Goal: Task Accomplishment & Management: Complete application form

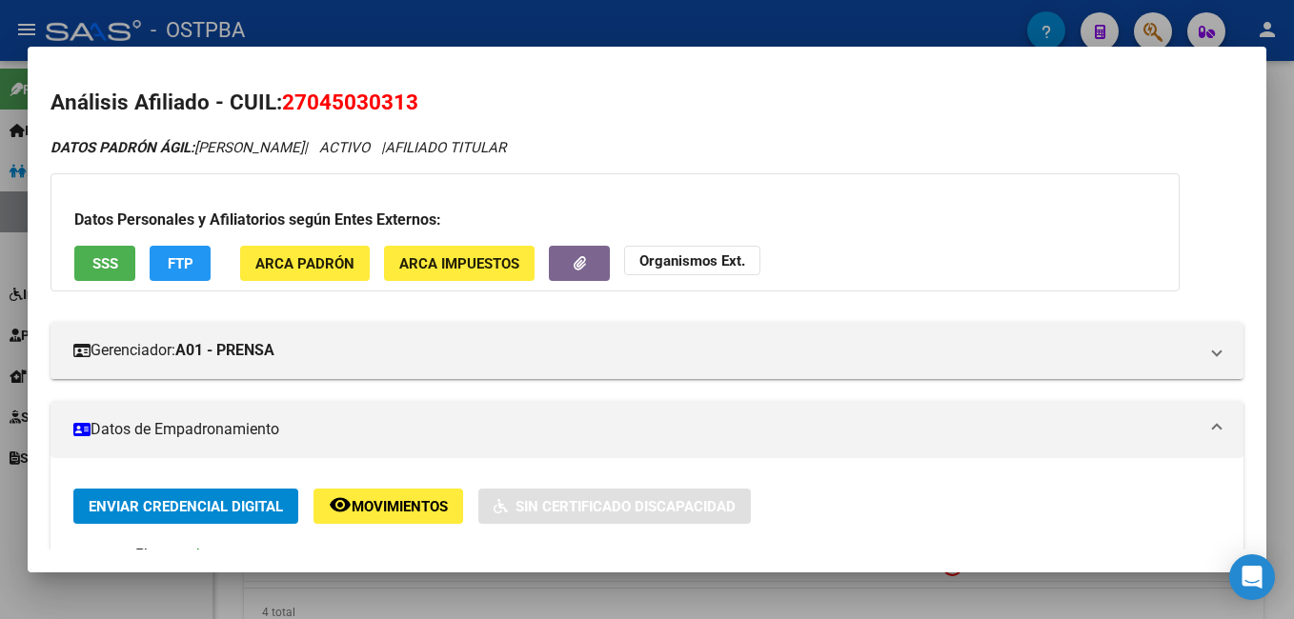
scroll to position [95, 0]
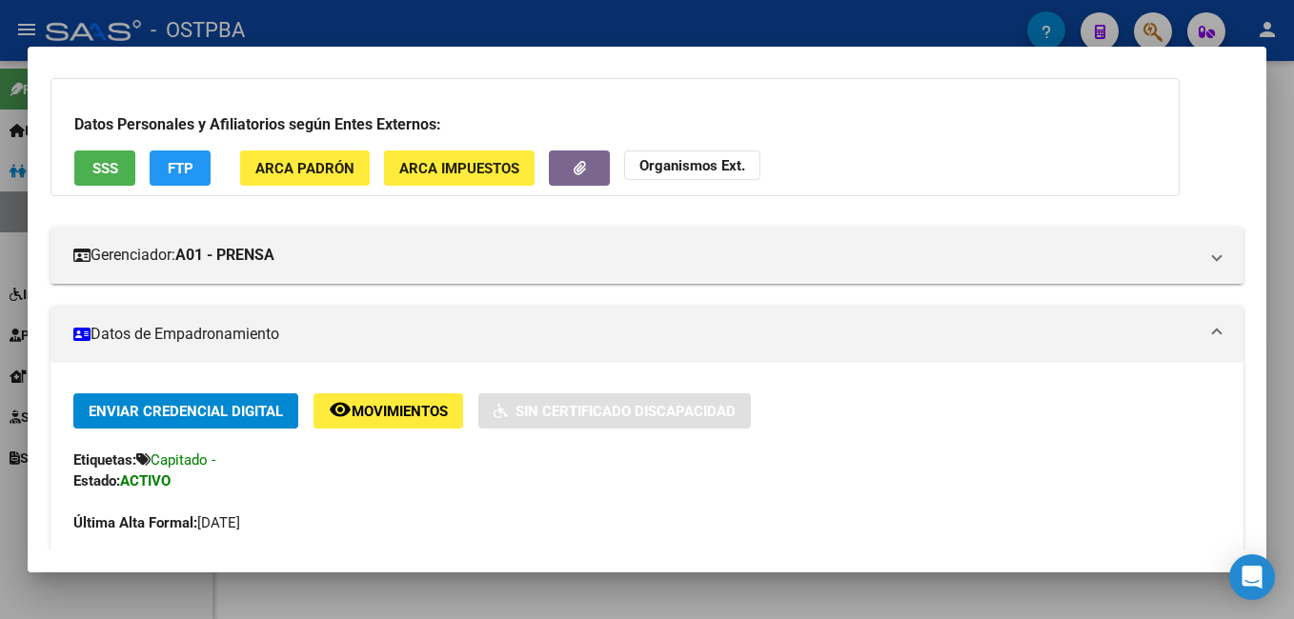
click at [354, 26] on div at bounding box center [647, 309] width 1294 height 619
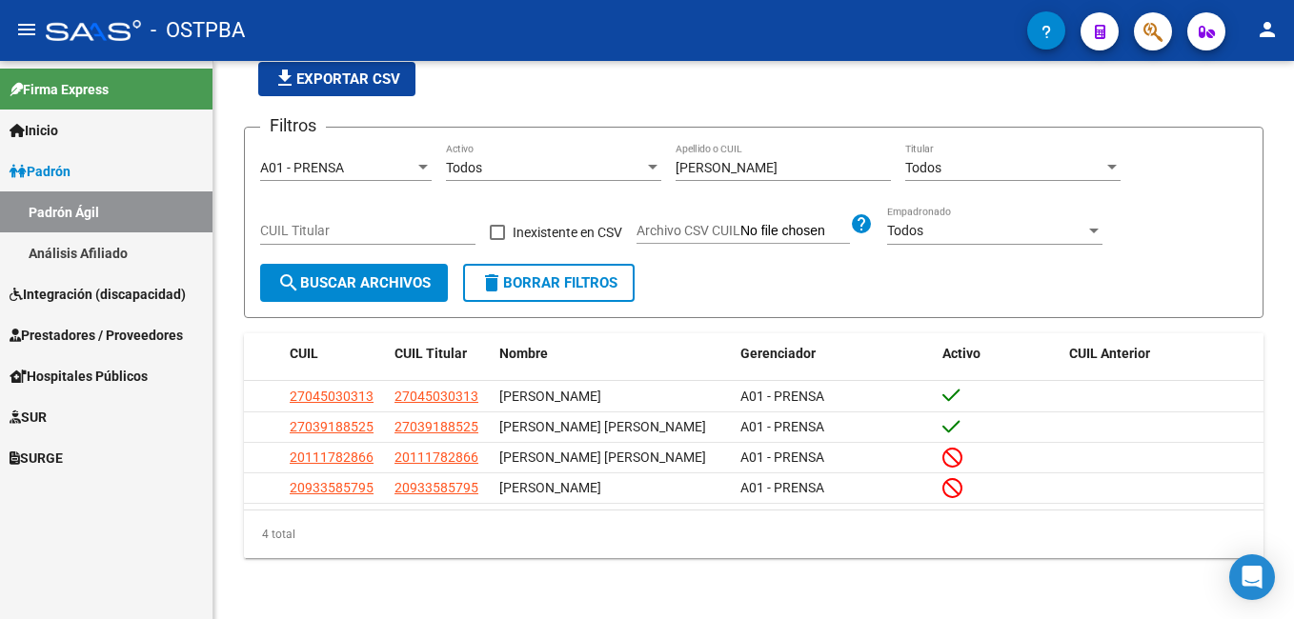
click at [83, 334] on span "Prestadores / Proveedores" at bounding box center [96, 335] width 173 height 21
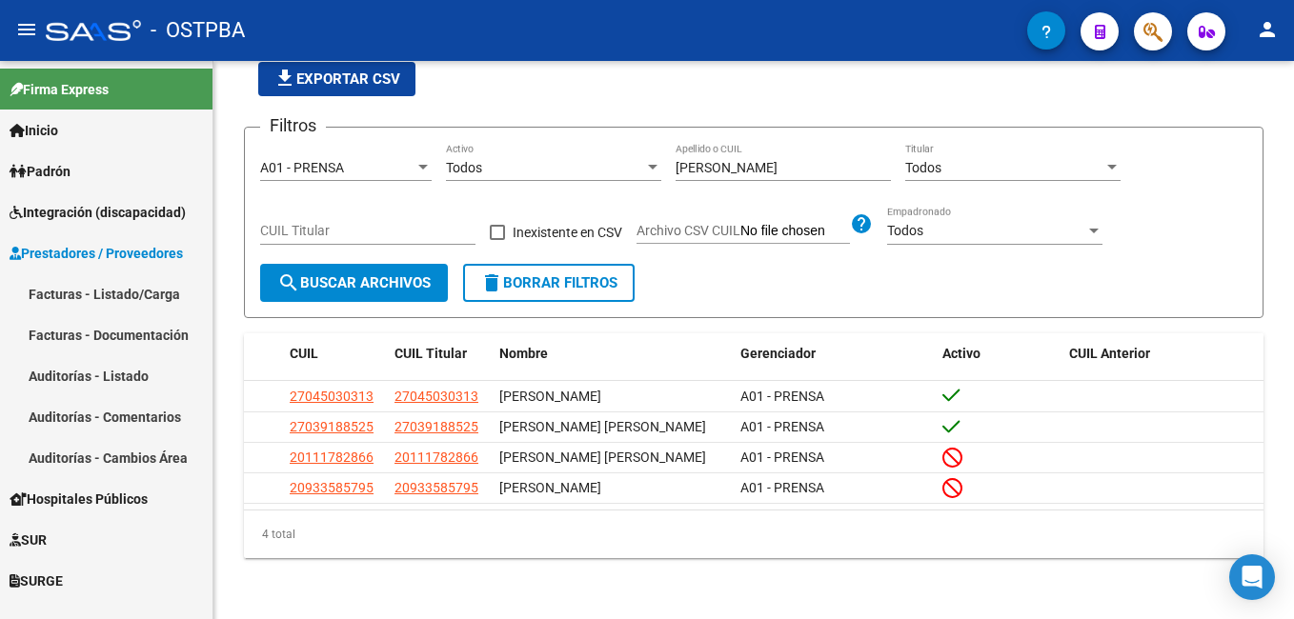
click at [69, 288] on link "Facturas - Listado/Carga" at bounding box center [106, 293] width 212 height 41
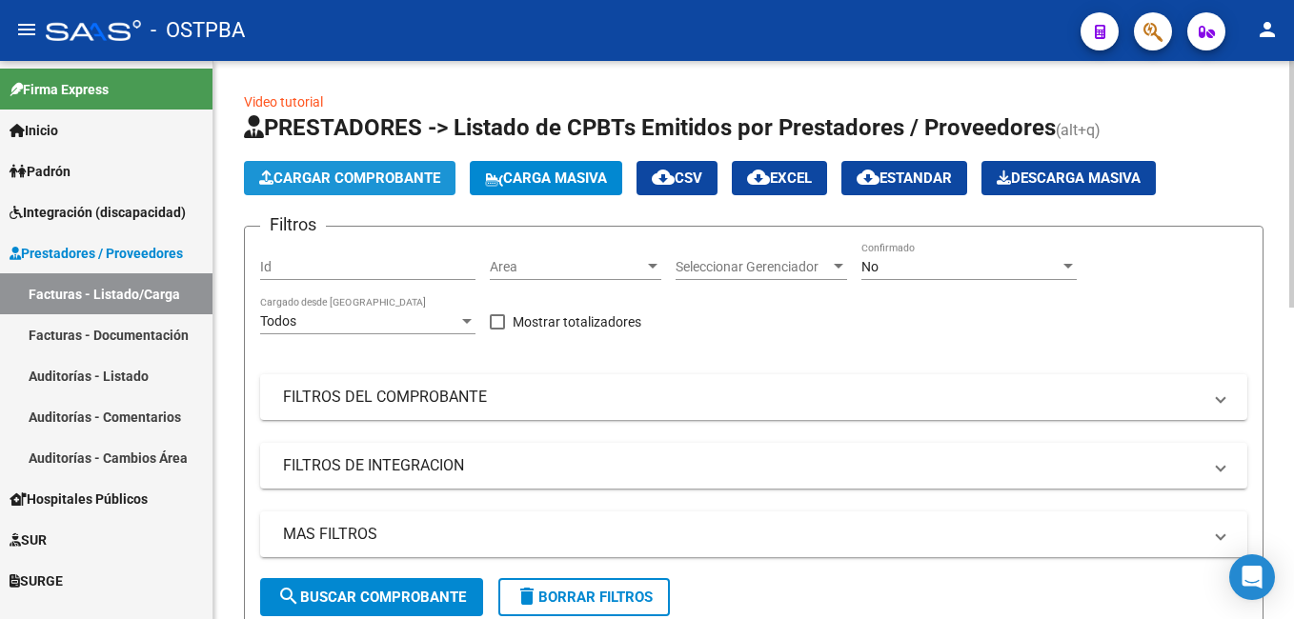
click at [374, 173] on span "Cargar Comprobante" at bounding box center [349, 178] width 181 height 17
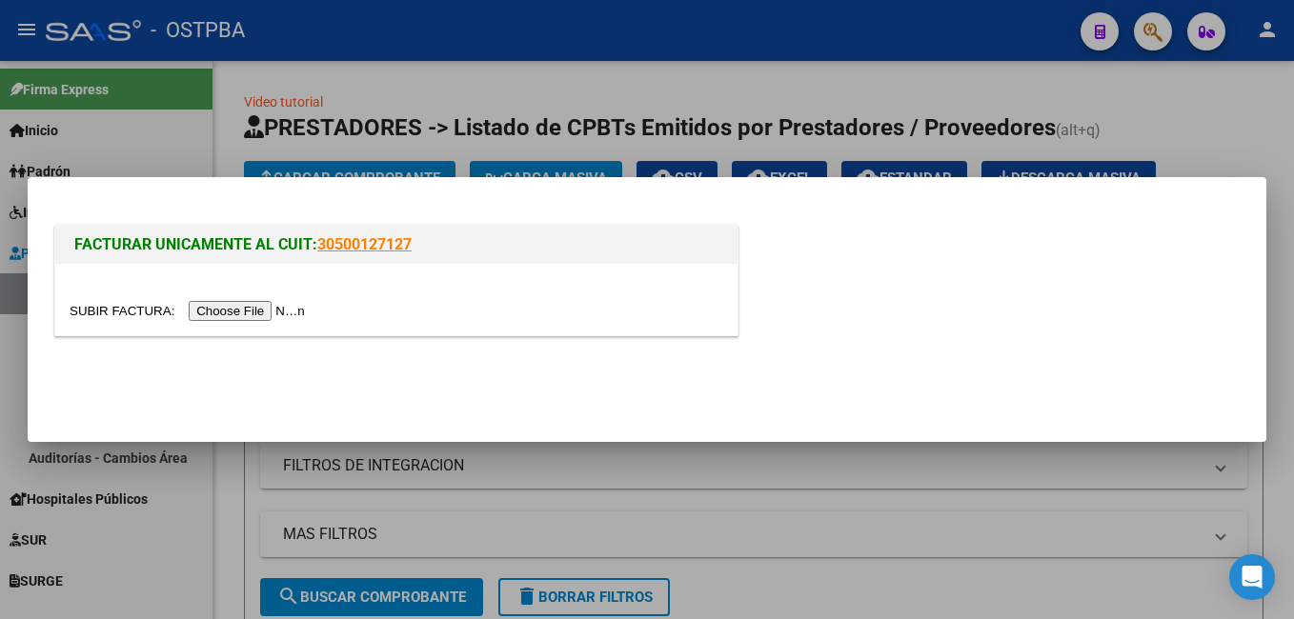
click at [249, 311] on input "file" at bounding box center [190, 311] width 241 height 20
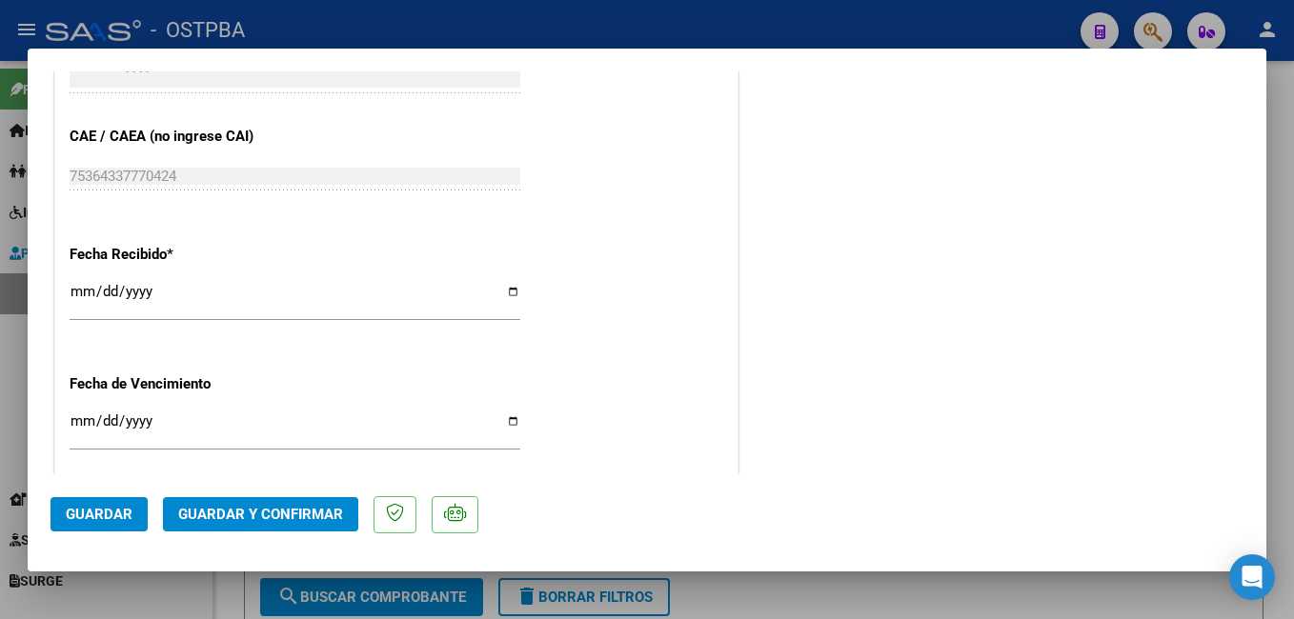
scroll to position [1238, 0]
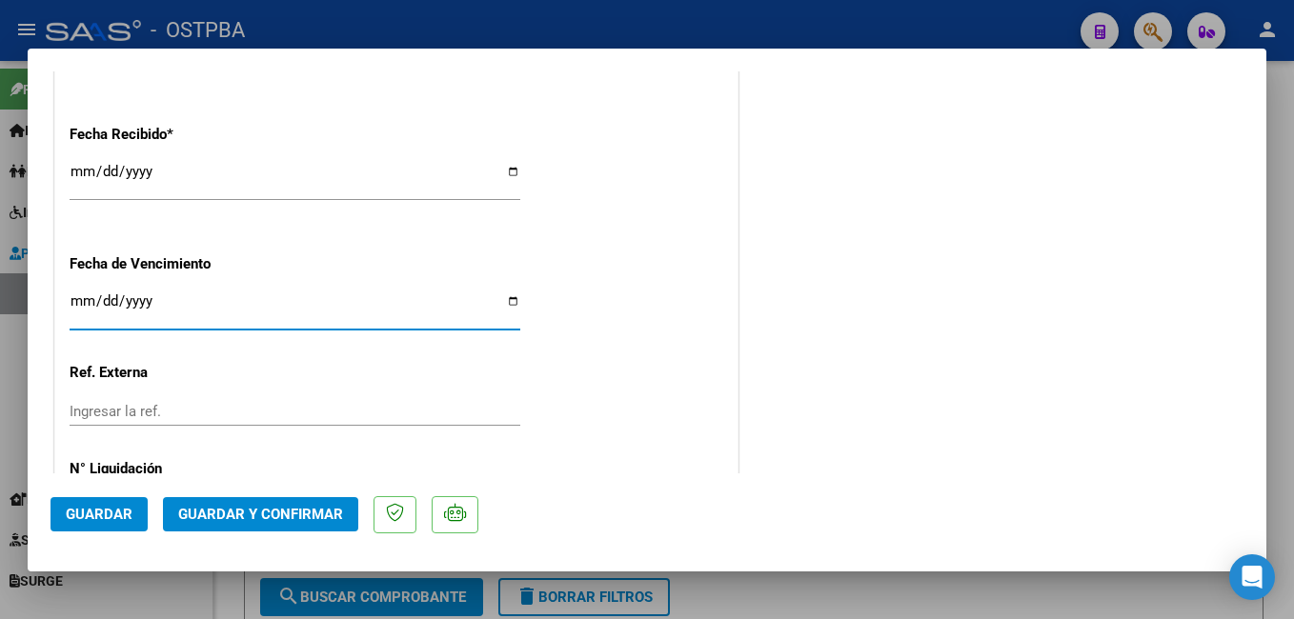
click at [504, 303] on input "Ingresar la fecha" at bounding box center [295, 308] width 451 height 30
type input "[DATE]"
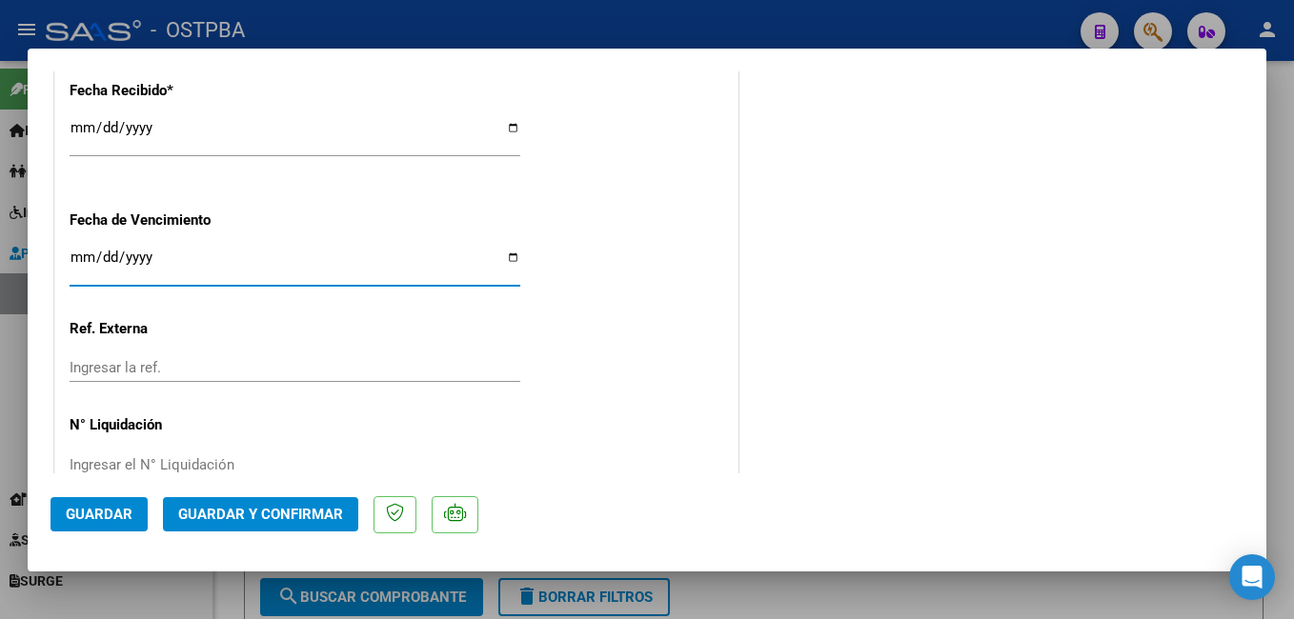
scroll to position [1324, 0]
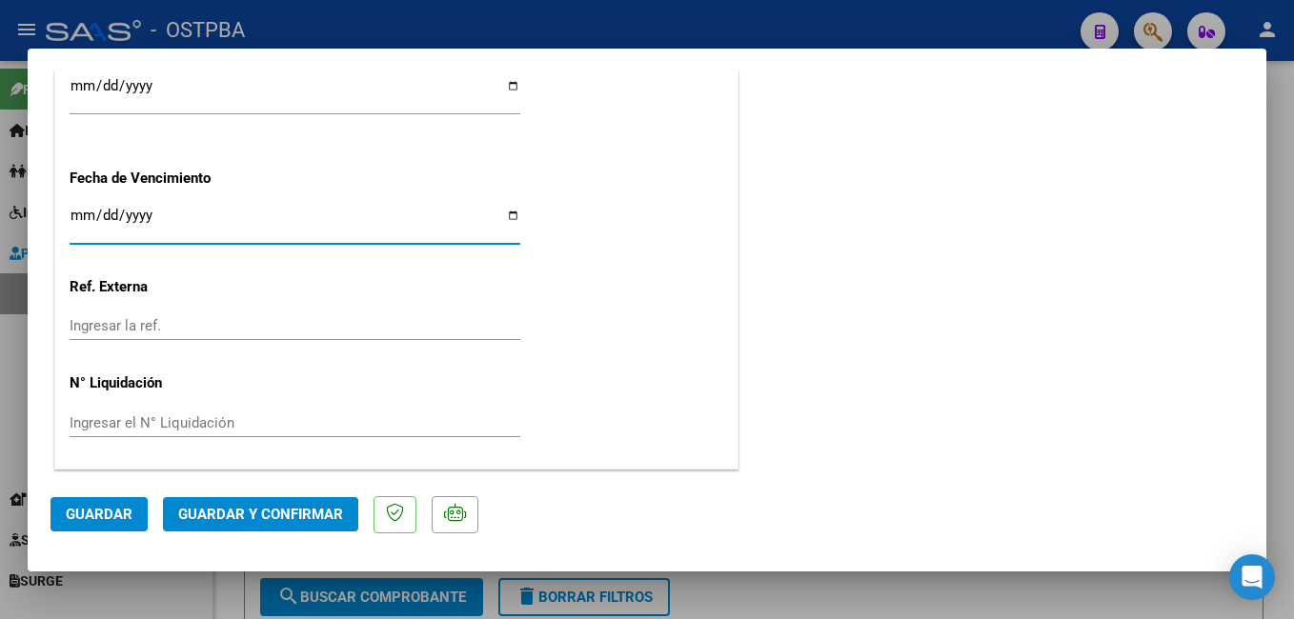
click at [113, 519] on span "Guardar" at bounding box center [99, 514] width 67 height 17
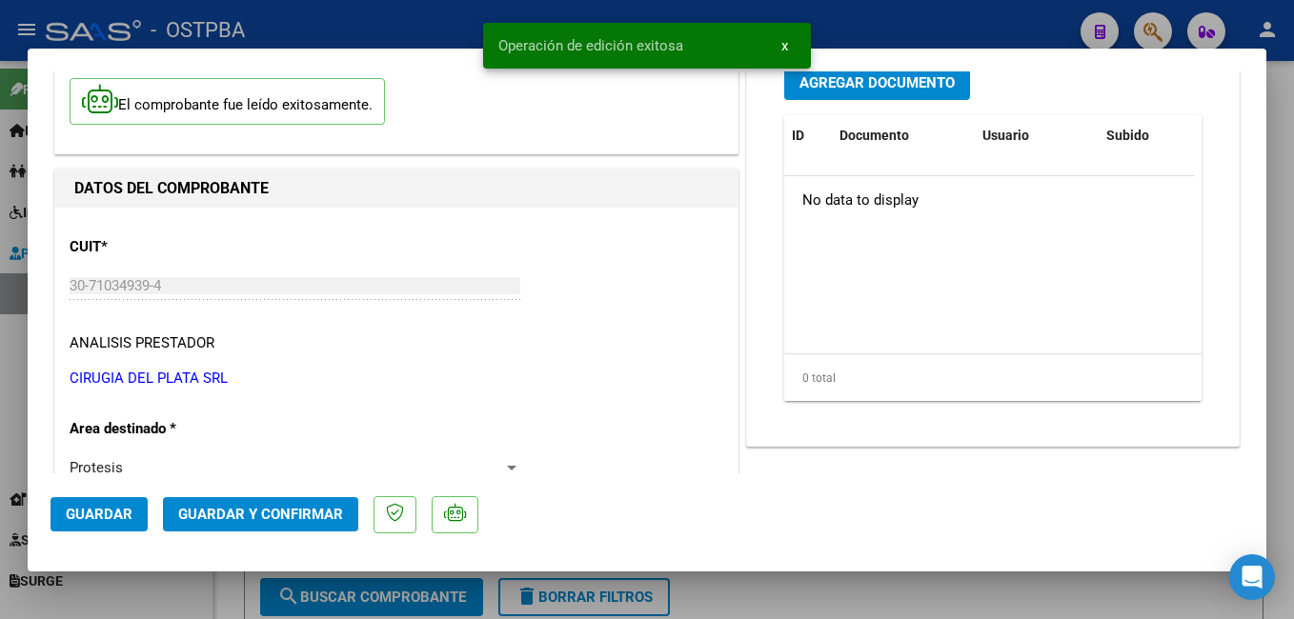
scroll to position [0, 0]
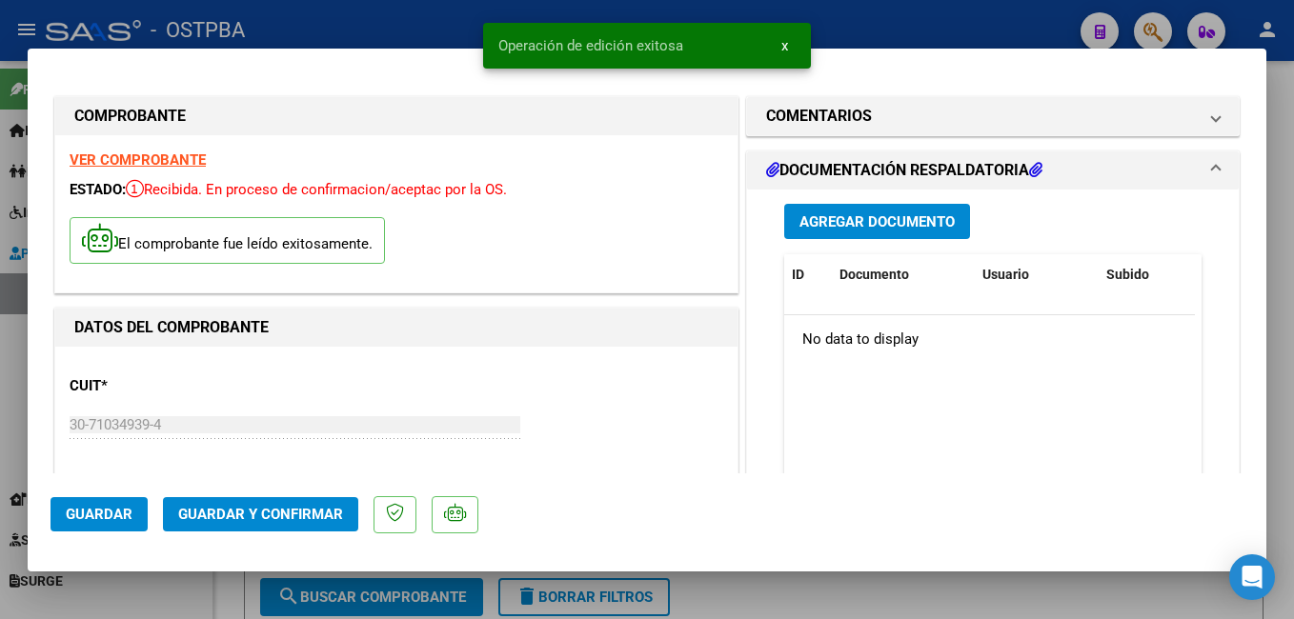
click at [884, 227] on span "Agregar Documento" at bounding box center [876, 221] width 155 height 17
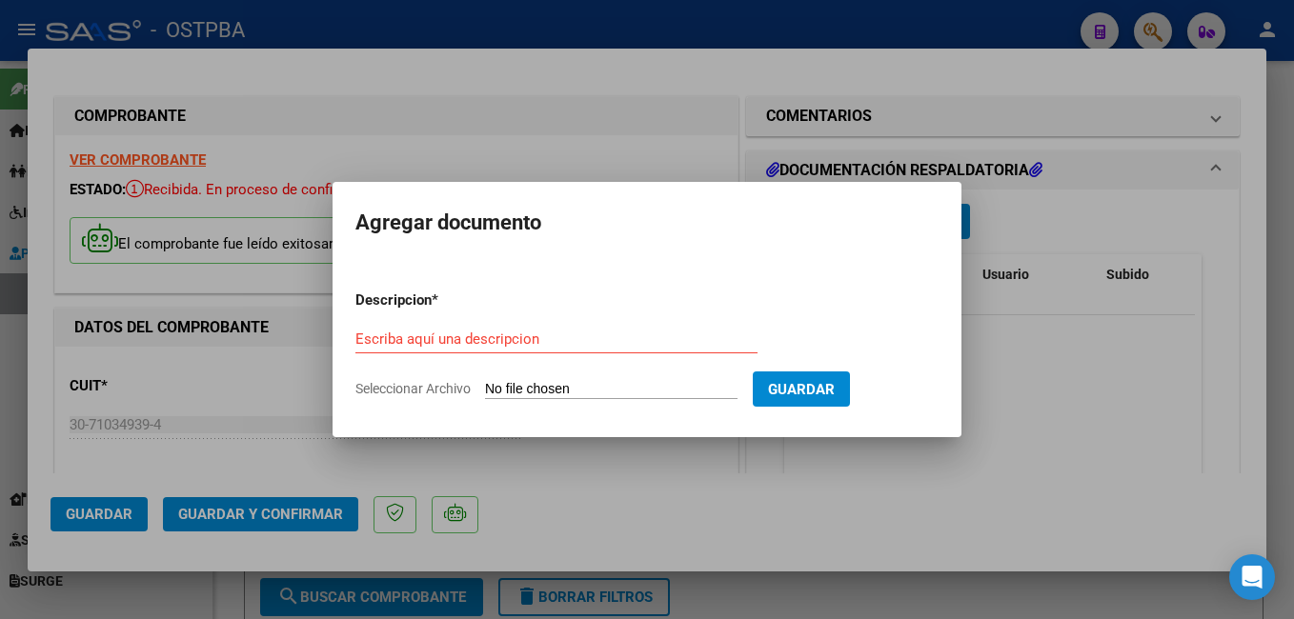
click at [420, 391] on span "Seleccionar Archivo" at bounding box center [412, 388] width 115 height 15
click at [485, 391] on input "Seleccionar Archivo" at bounding box center [611, 390] width 252 height 18
type input "C:\fakepath\Presup Aprob Valente_20250902_0001.pdf"
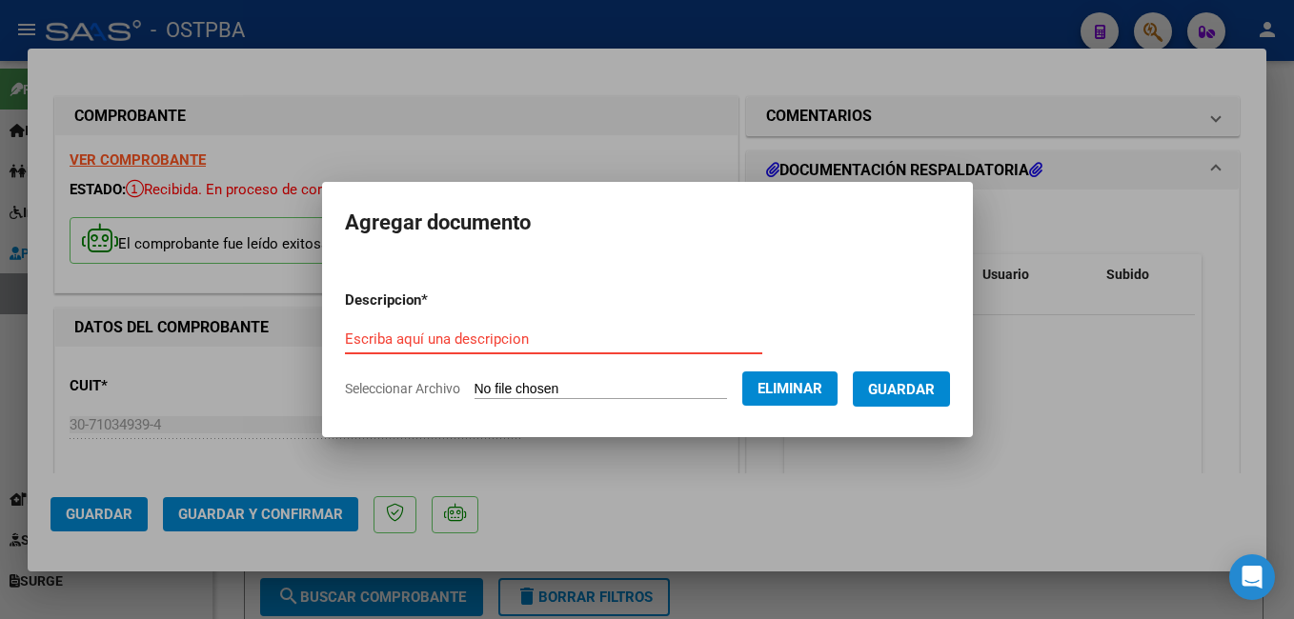
click at [581, 344] on input "Escriba aquí una descripcion" at bounding box center [553, 339] width 417 height 17
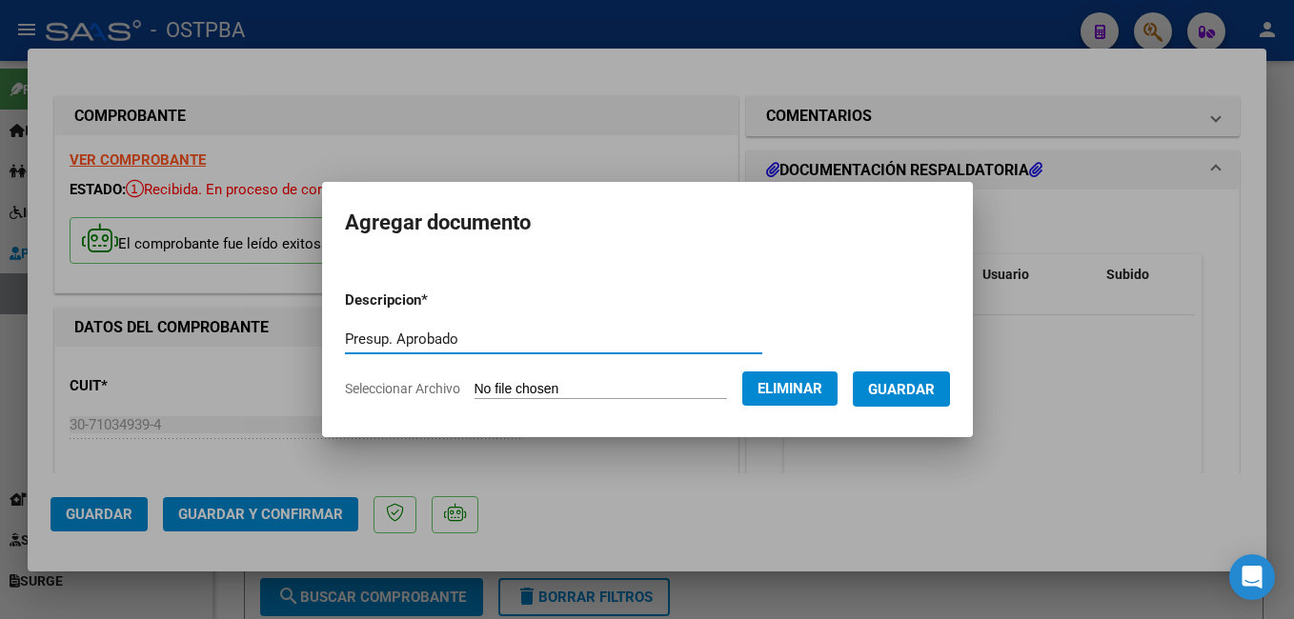
type input "Presup. Aprobado"
click at [934, 396] on span "Guardar" at bounding box center [901, 389] width 67 height 17
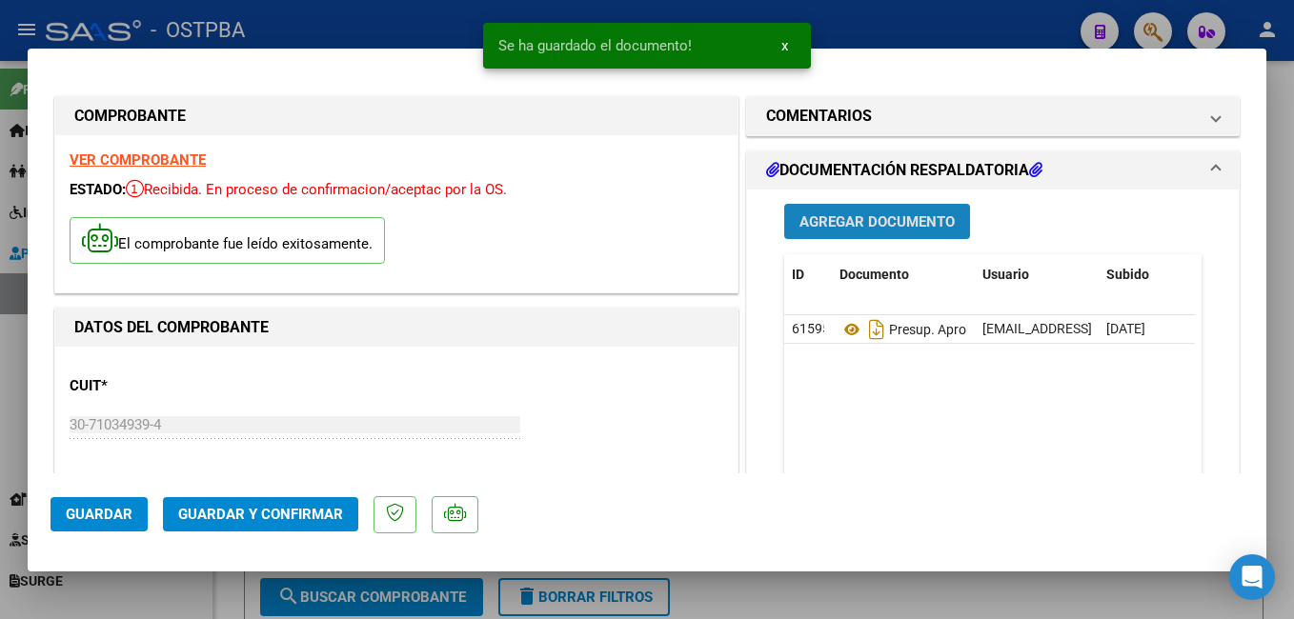
click at [862, 211] on button "Agregar Documento" at bounding box center [877, 221] width 186 height 35
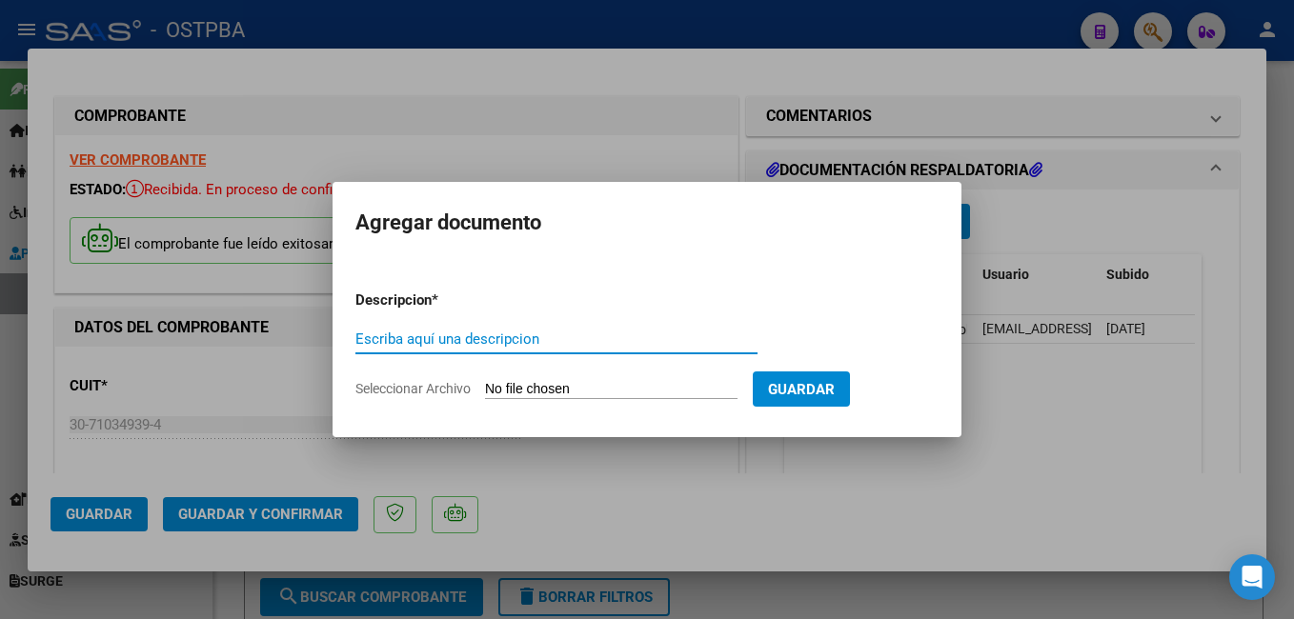
click at [443, 394] on span "Seleccionar Archivo" at bounding box center [412, 388] width 115 height 15
click at [485, 394] on input "Seleccionar Archivo" at bounding box center [611, 390] width 252 height 18
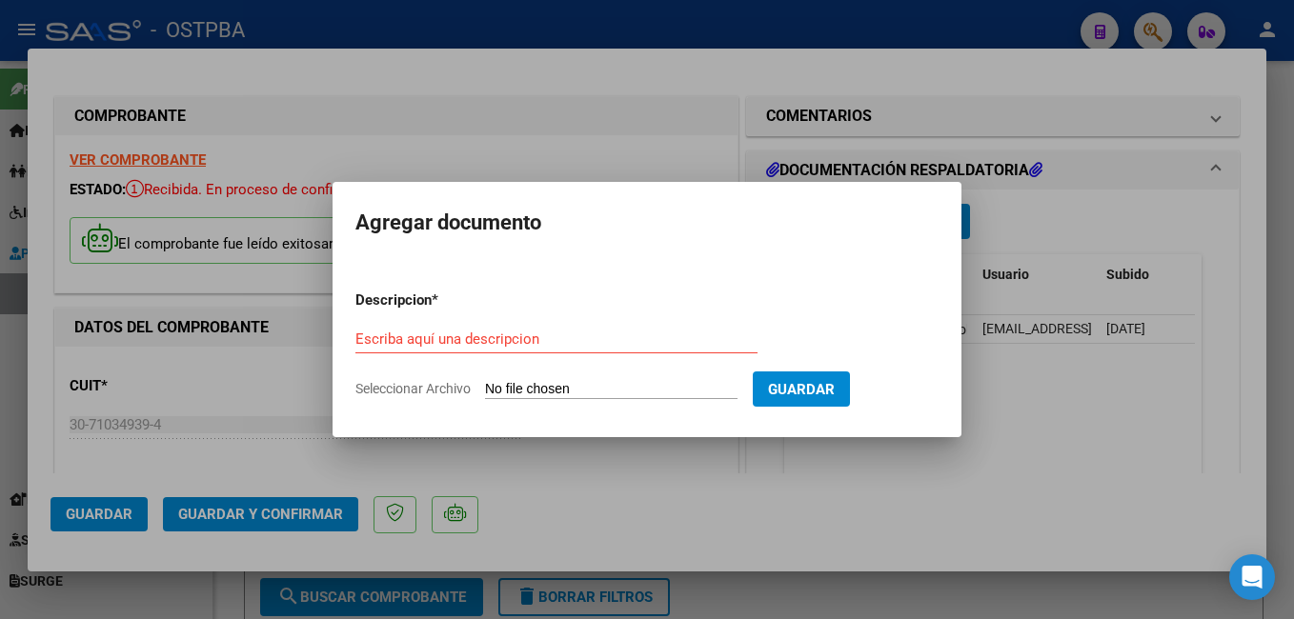
type input "C:\fakepath\Materiales Valente_20250828_0001.pdf"
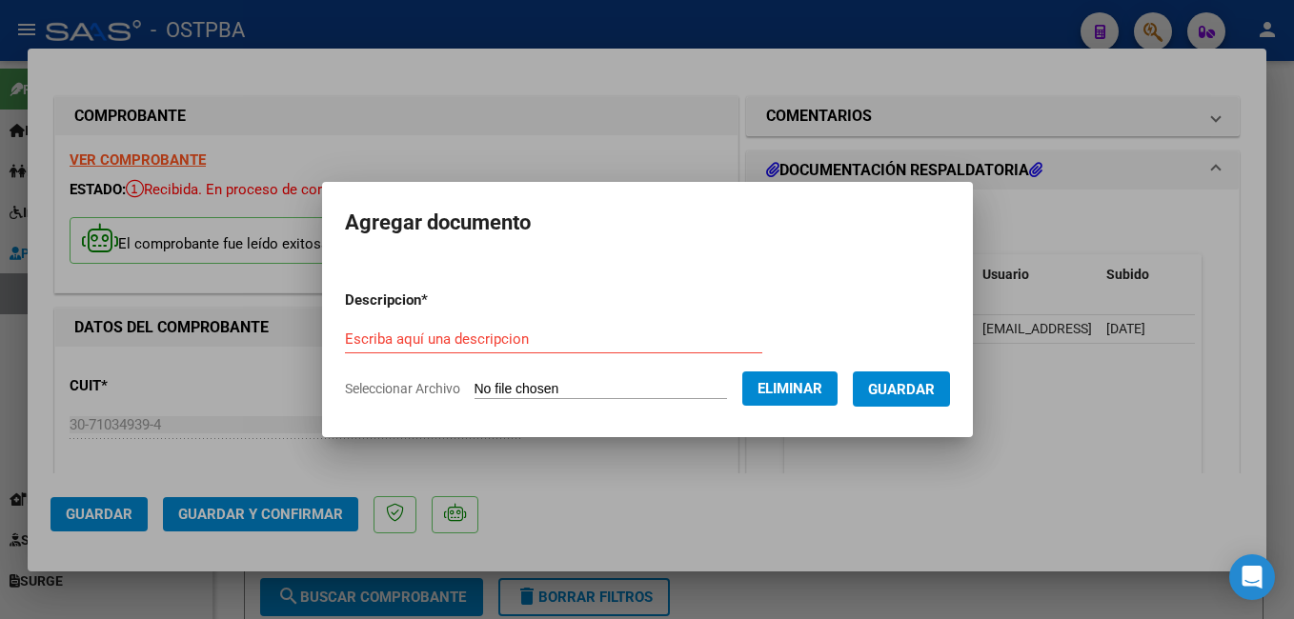
click at [528, 344] on input "Escriba aquí una descripcion" at bounding box center [553, 339] width 417 height 17
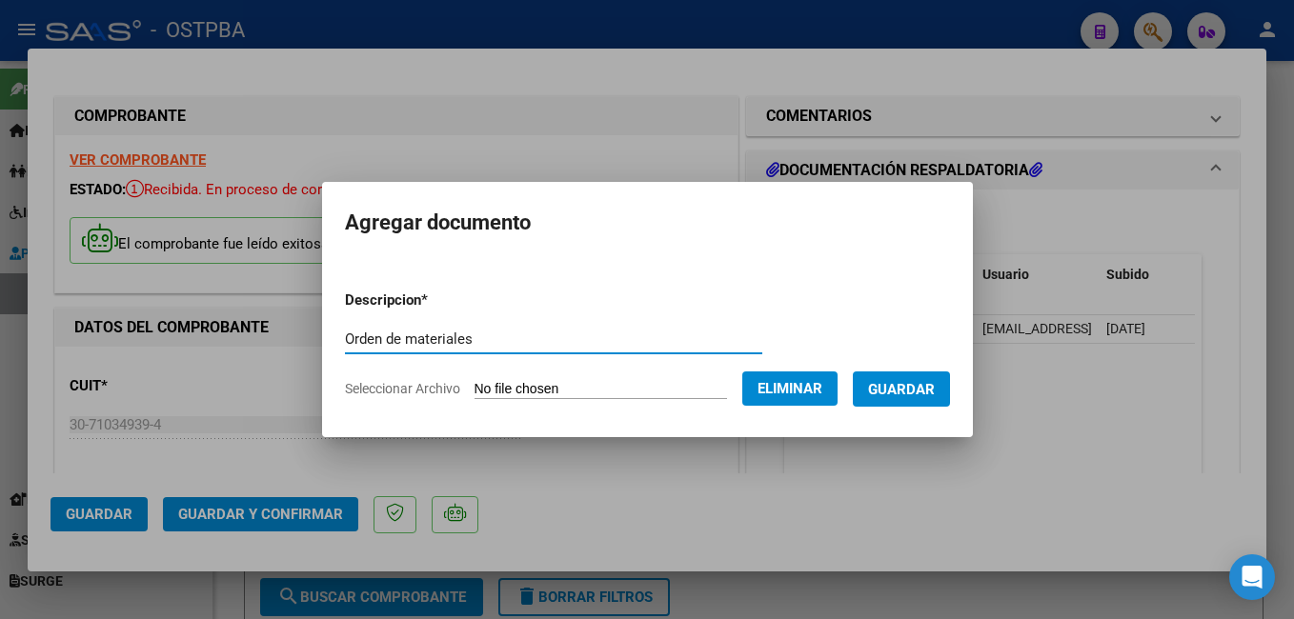
type input "Orden de materiales"
click at [934, 388] on span "Guardar" at bounding box center [901, 389] width 67 height 17
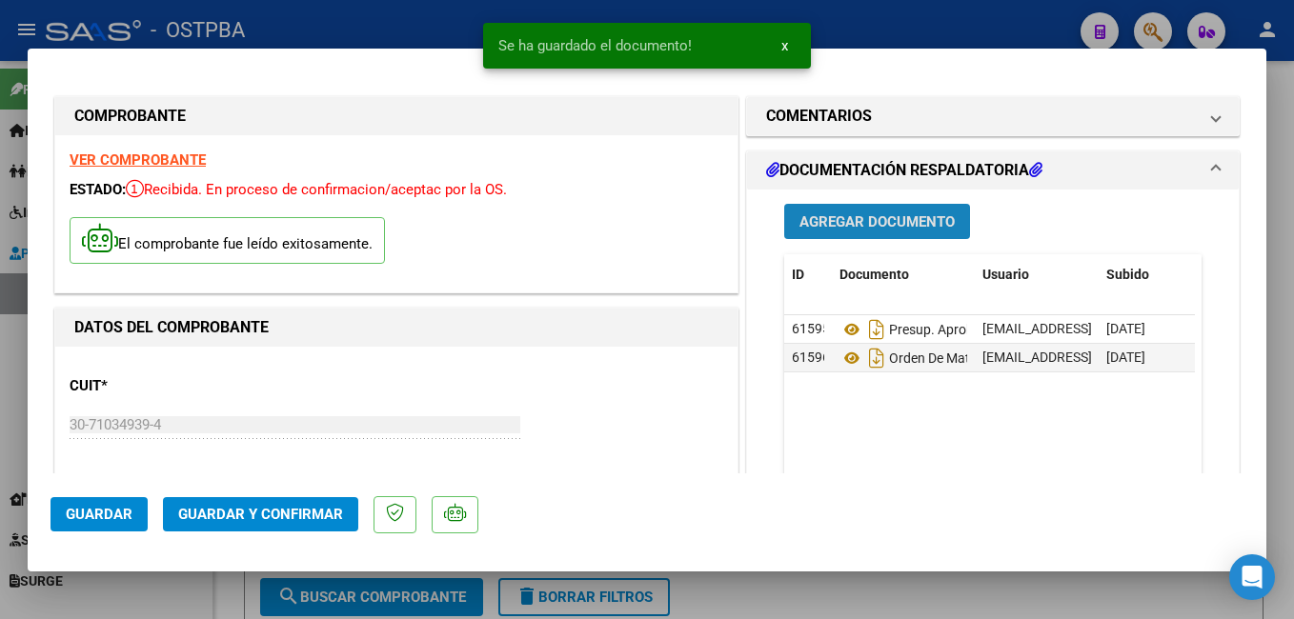
click at [872, 213] on span "Agregar Documento" at bounding box center [876, 221] width 155 height 17
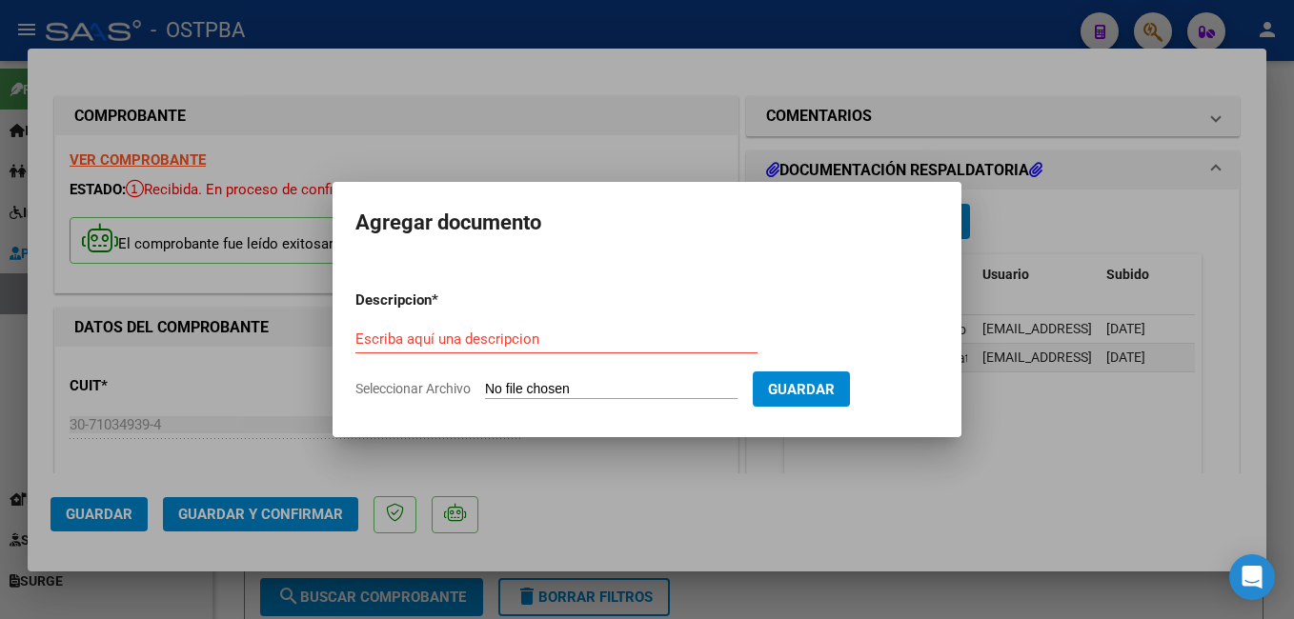
click at [412, 394] on span "Seleccionar Archivo" at bounding box center [412, 388] width 115 height 15
click at [485, 394] on input "Seleccionar Archivo" at bounding box center [611, 390] width 252 height 18
type input "C:\fakepath\Cx Valente_20250828_0001.pdf"
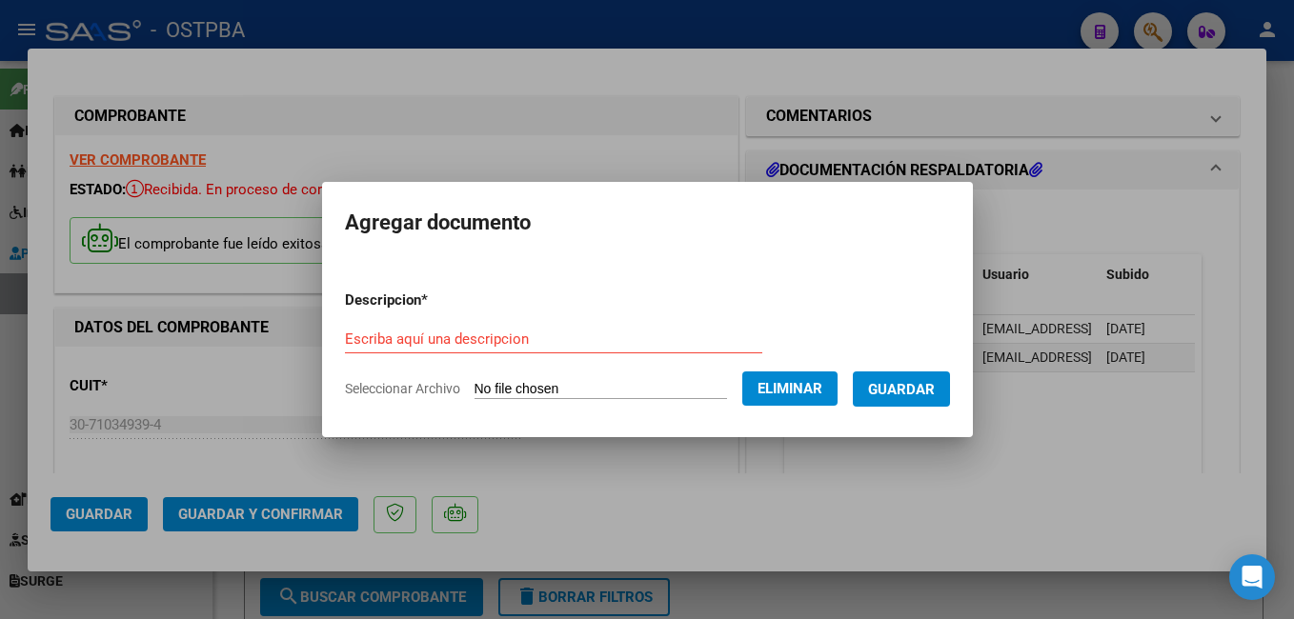
click at [557, 351] on div "Escriba aquí una descripcion" at bounding box center [553, 339] width 417 height 29
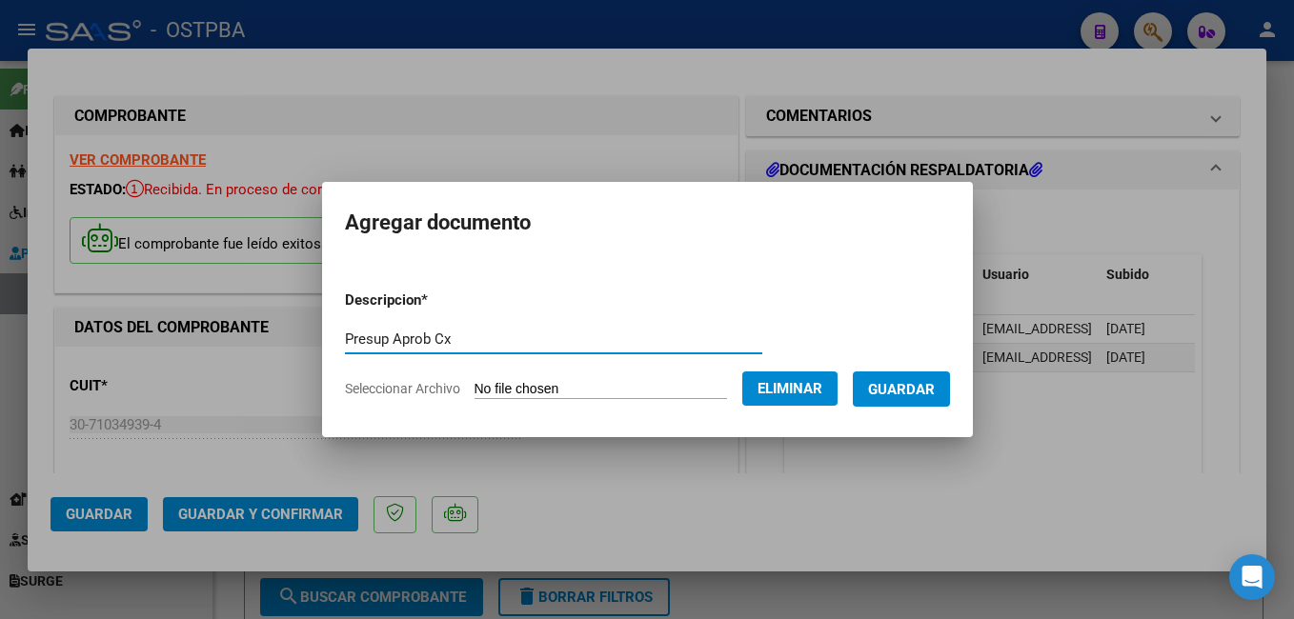
type input "Presup Aprob Cx"
click at [934, 390] on span "Guardar" at bounding box center [901, 389] width 67 height 17
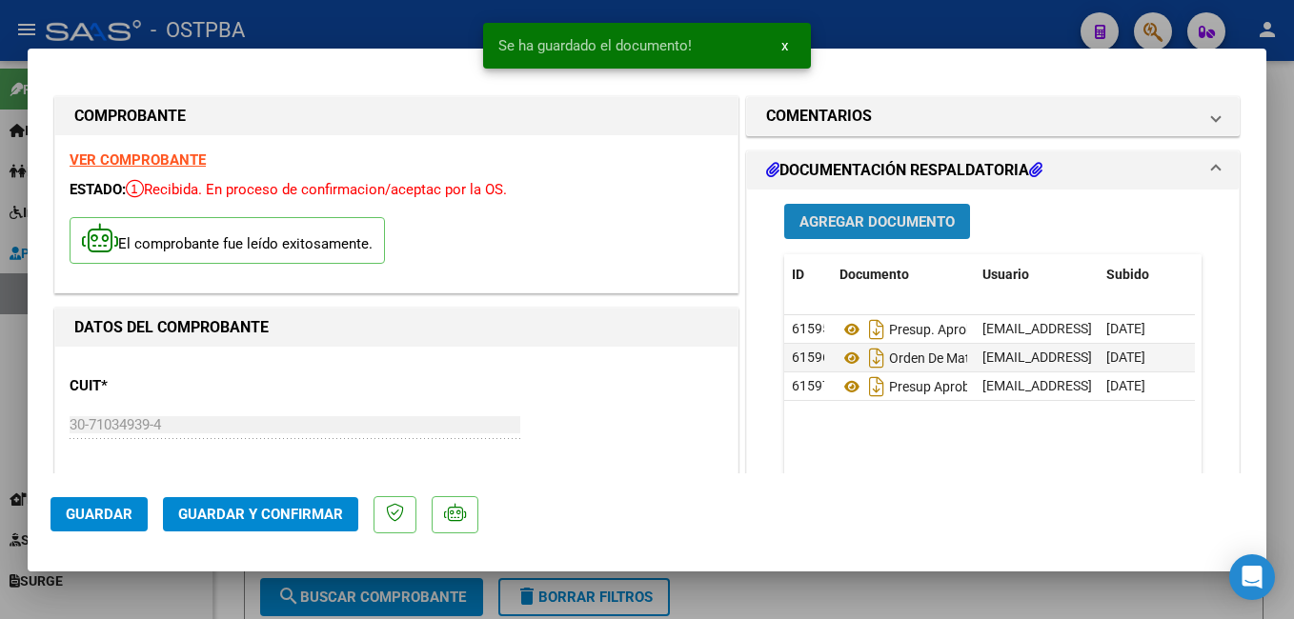
click at [885, 218] on span "Agregar Documento" at bounding box center [876, 221] width 155 height 17
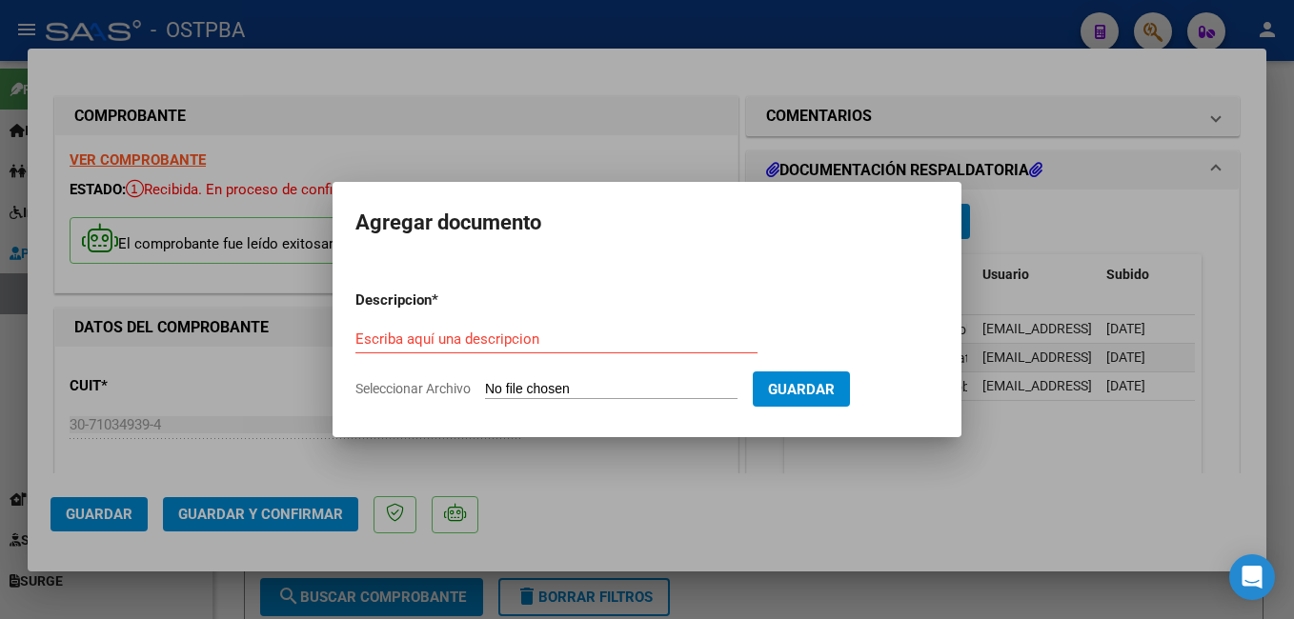
click at [437, 389] on span "Seleccionar Archivo" at bounding box center [412, 388] width 115 height 15
click at [485, 389] on input "Seleccionar Archivo" at bounding box center [611, 390] width 252 height 18
type input "C:\fakepath\Estudios Valente_20250908_0001.pdf"
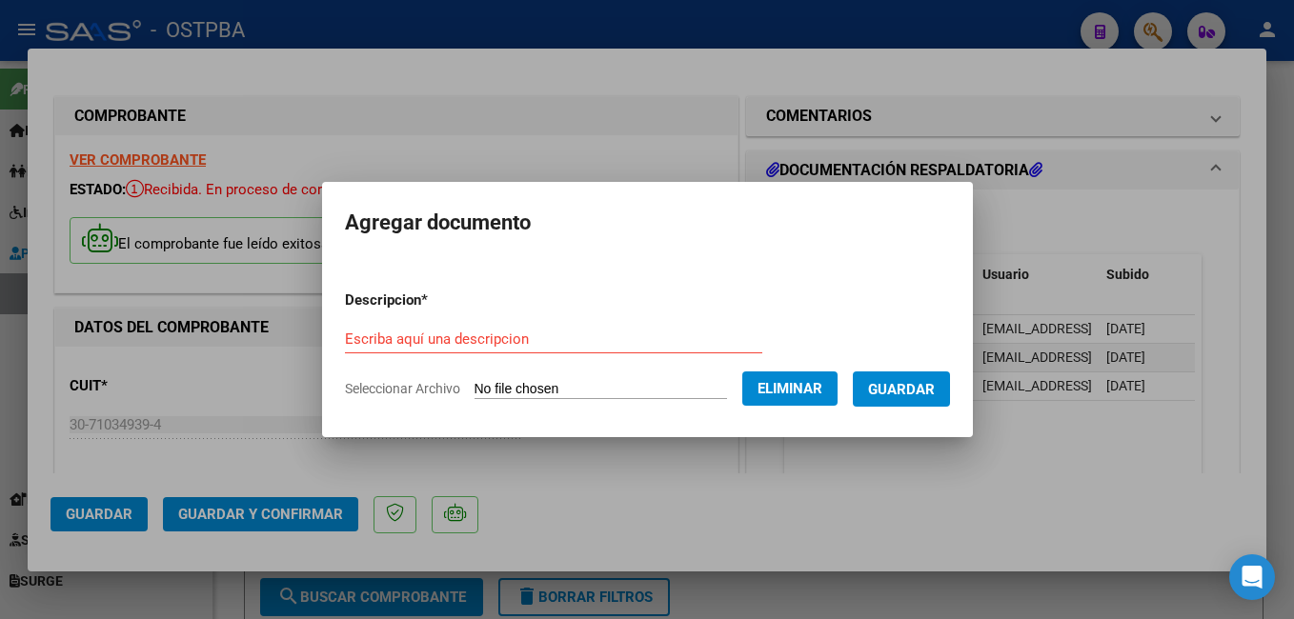
click at [538, 347] on input "Escriba aquí una descripcion" at bounding box center [553, 339] width 417 height 17
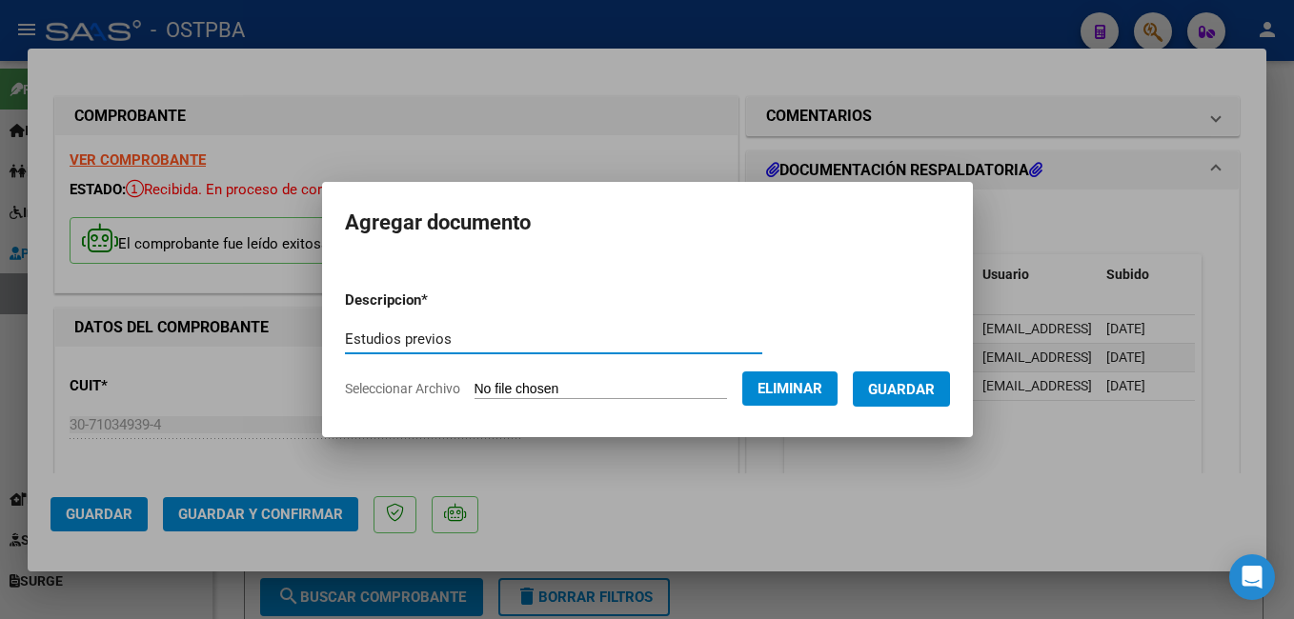
type input "Estudios previos"
click at [898, 389] on span "Guardar" at bounding box center [901, 389] width 67 height 17
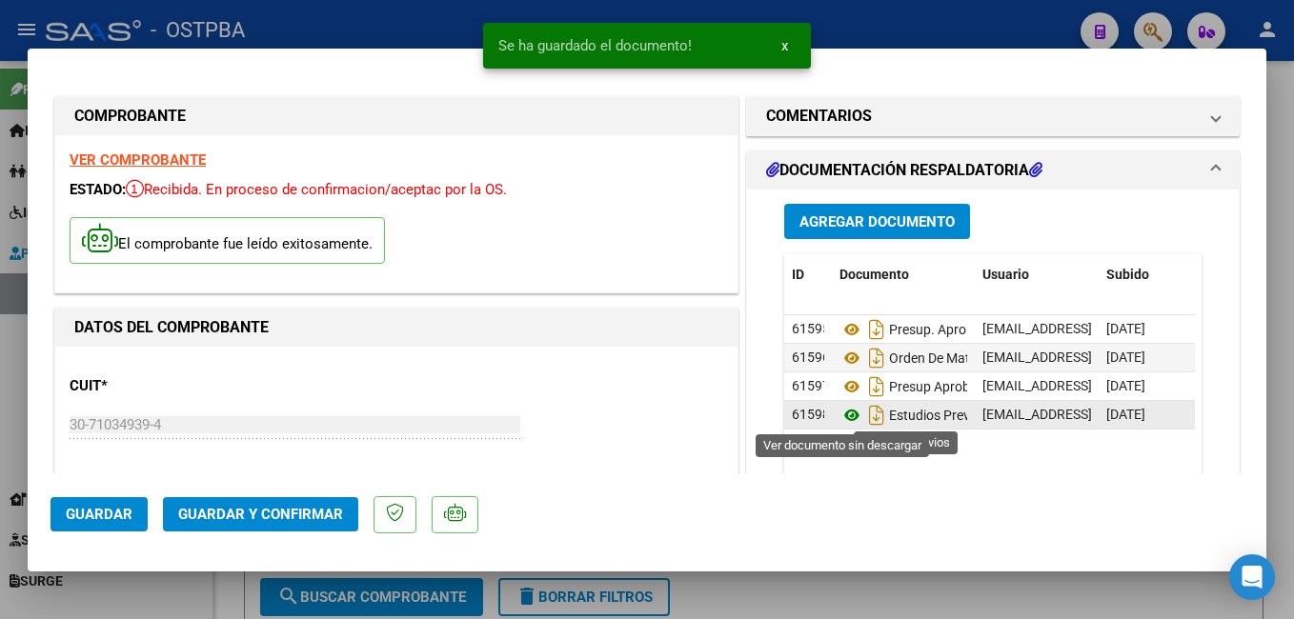
click at [846, 413] on icon at bounding box center [851, 415] width 25 height 23
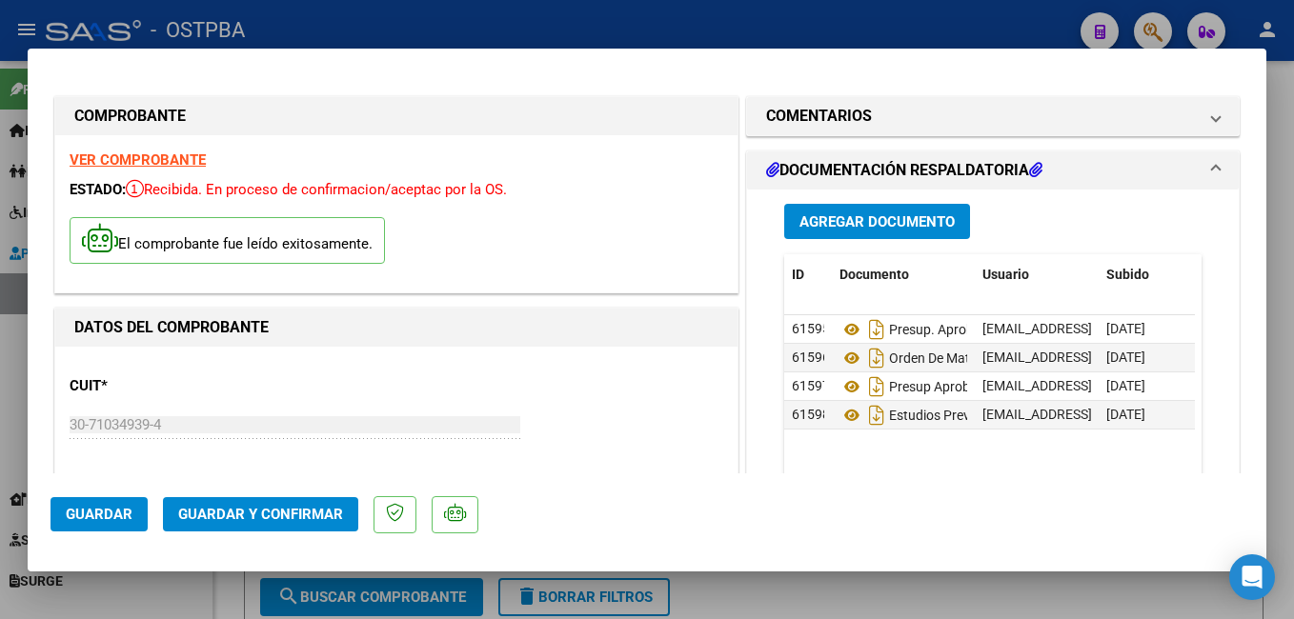
click at [903, 223] on span "Agregar Documento" at bounding box center [876, 221] width 155 height 17
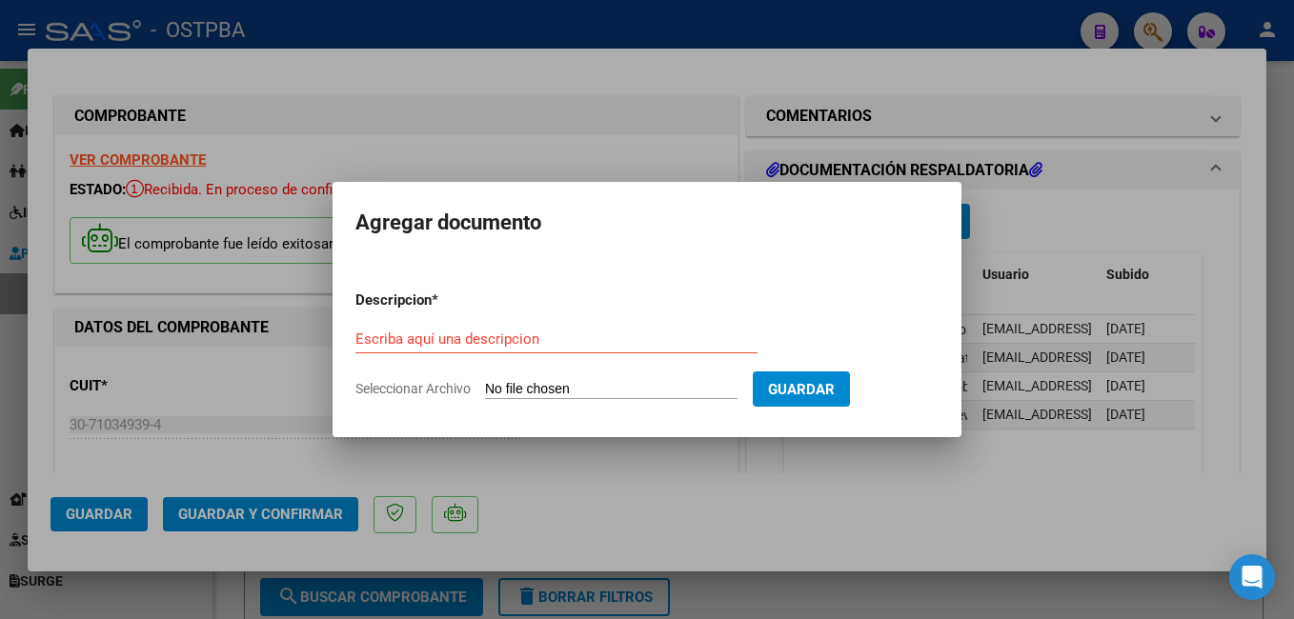
click at [452, 385] on span "Seleccionar Archivo" at bounding box center [412, 388] width 115 height 15
click at [485, 385] on input "Seleccionar Archivo" at bounding box center [611, 390] width 252 height 18
type input "C:\fakepath\Estudios Valente_20250908_0002.pdf"
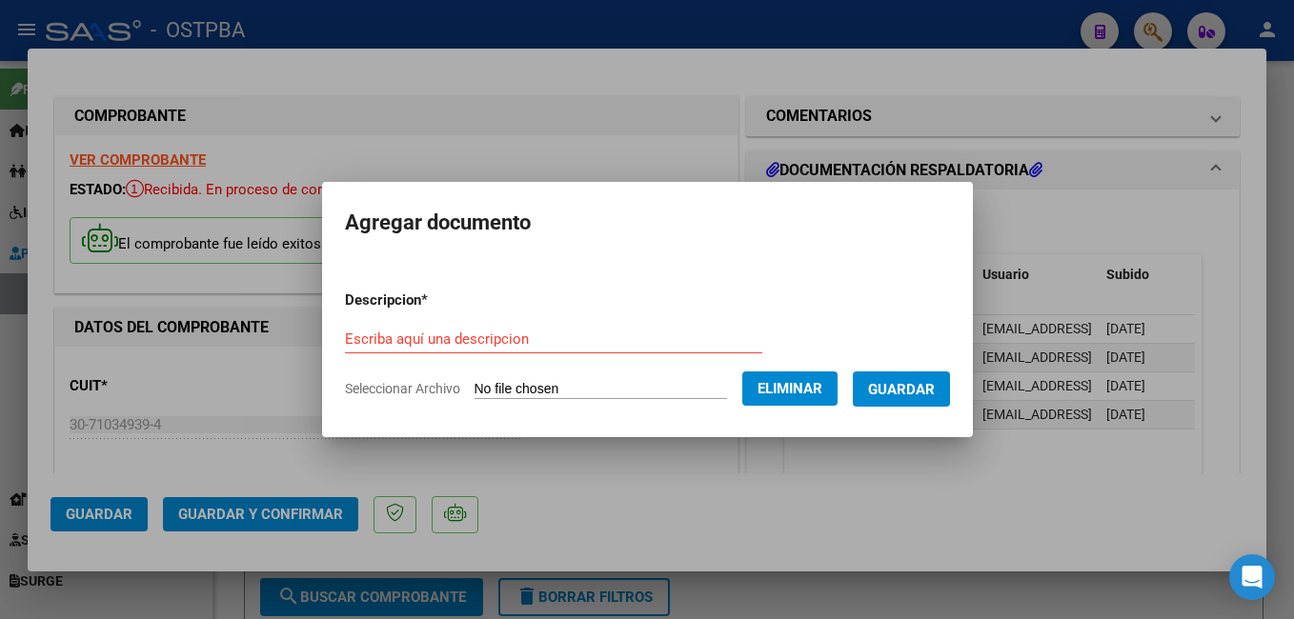
click at [518, 342] on input "Escriba aquí una descripcion" at bounding box center [553, 339] width 417 height 17
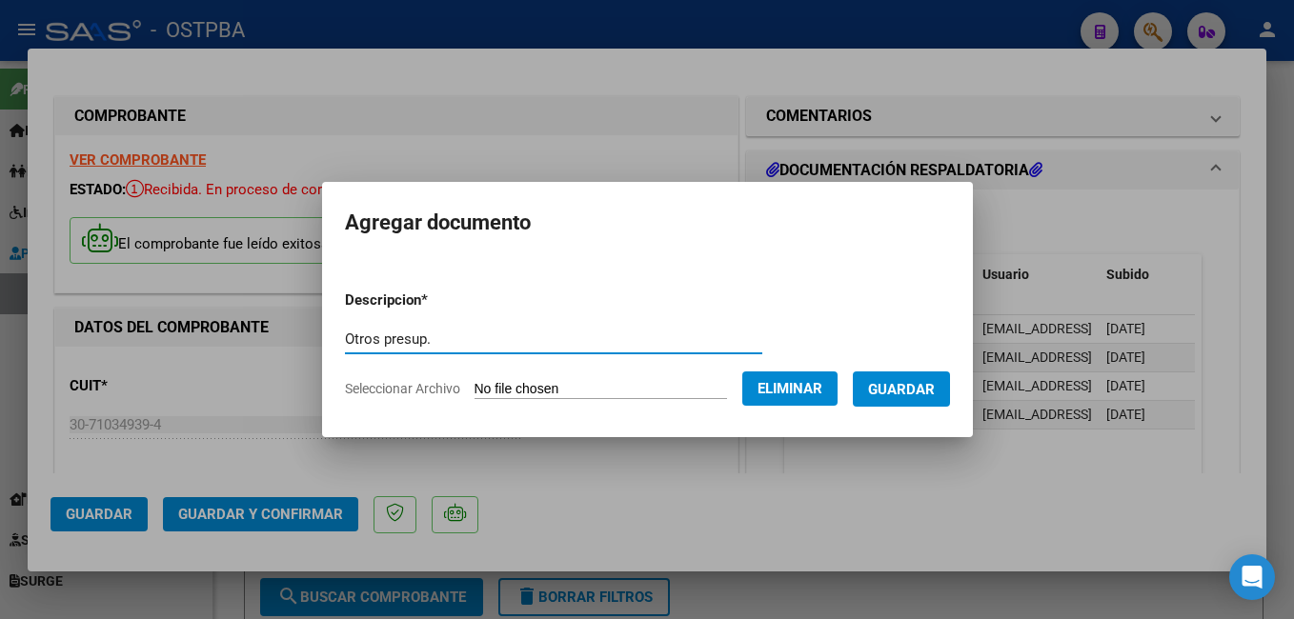
type input "Otros presup."
click at [907, 386] on span "Guardar" at bounding box center [901, 389] width 67 height 17
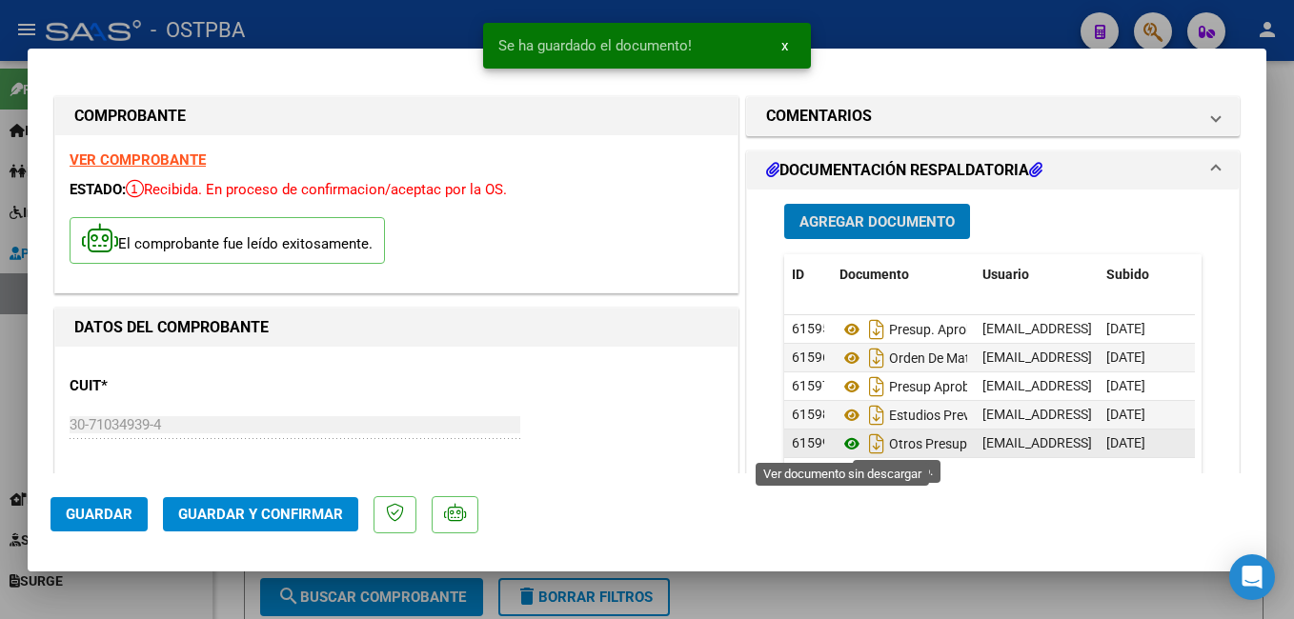
click at [846, 439] on icon at bounding box center [851, 443] width 25 height 23
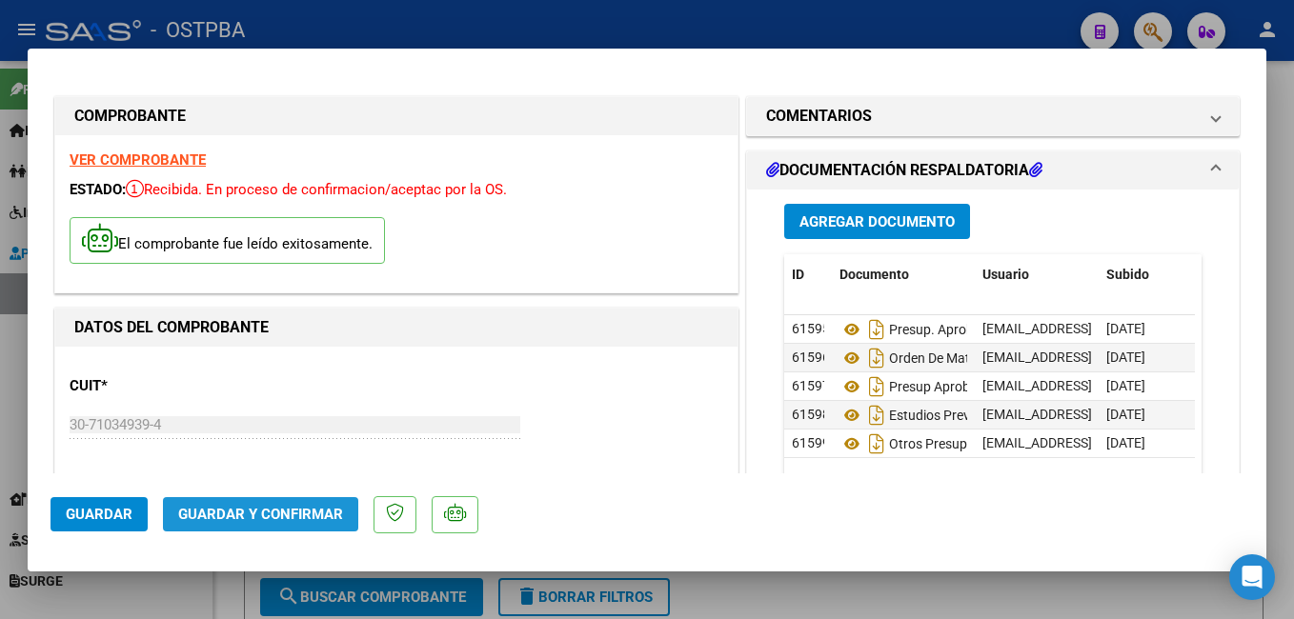
click at [269, 520] on span "Guardar y Confirmar" at bounding box center [260, 514] width 165 height 17
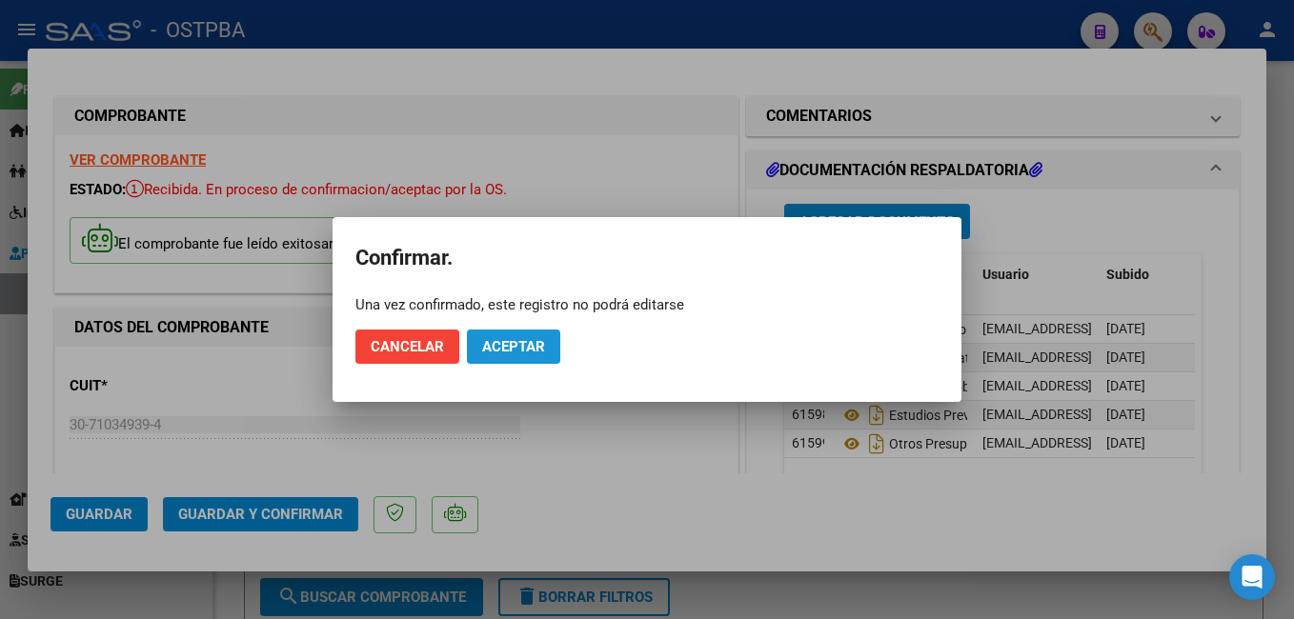
click at [522, 343] on span "Aceptar" at bounding box center [513, 346] width 63 height 17
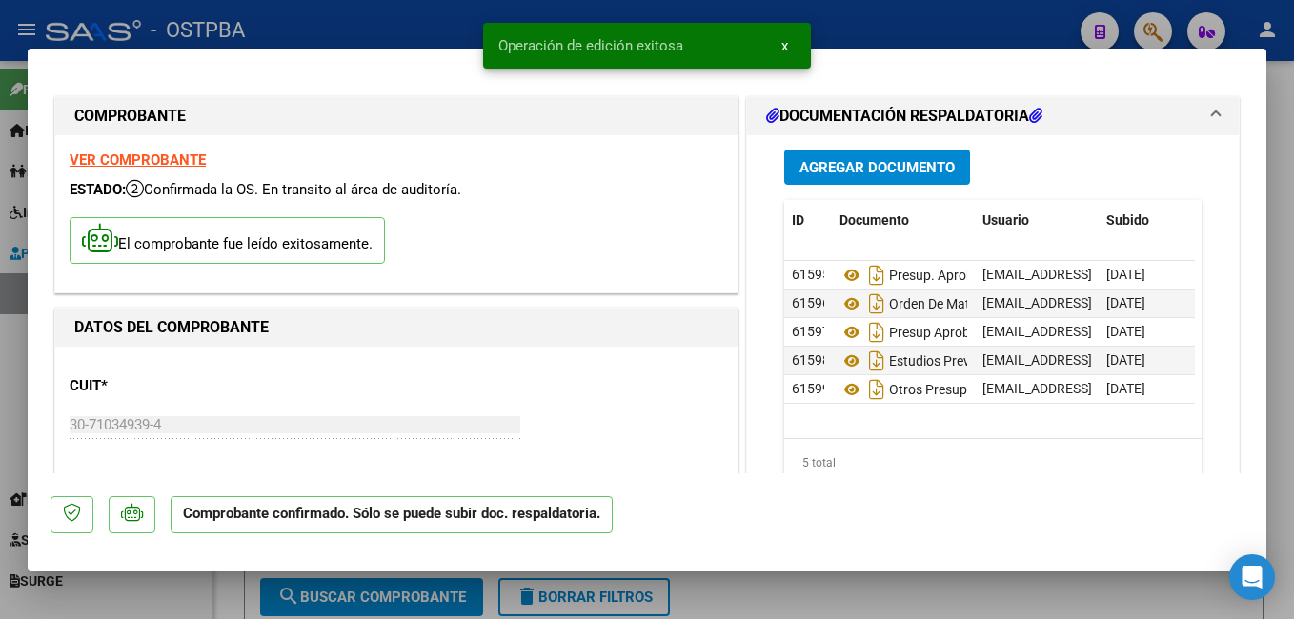
click at [486, 26] on snack-bar-container "Operación de edición exitosa x" at bounding box center [647, 46] width 328 height 46
click at [260, 21] on div at bounding box center [647, 309] width 1294 height 619
type input "$ 0,00"
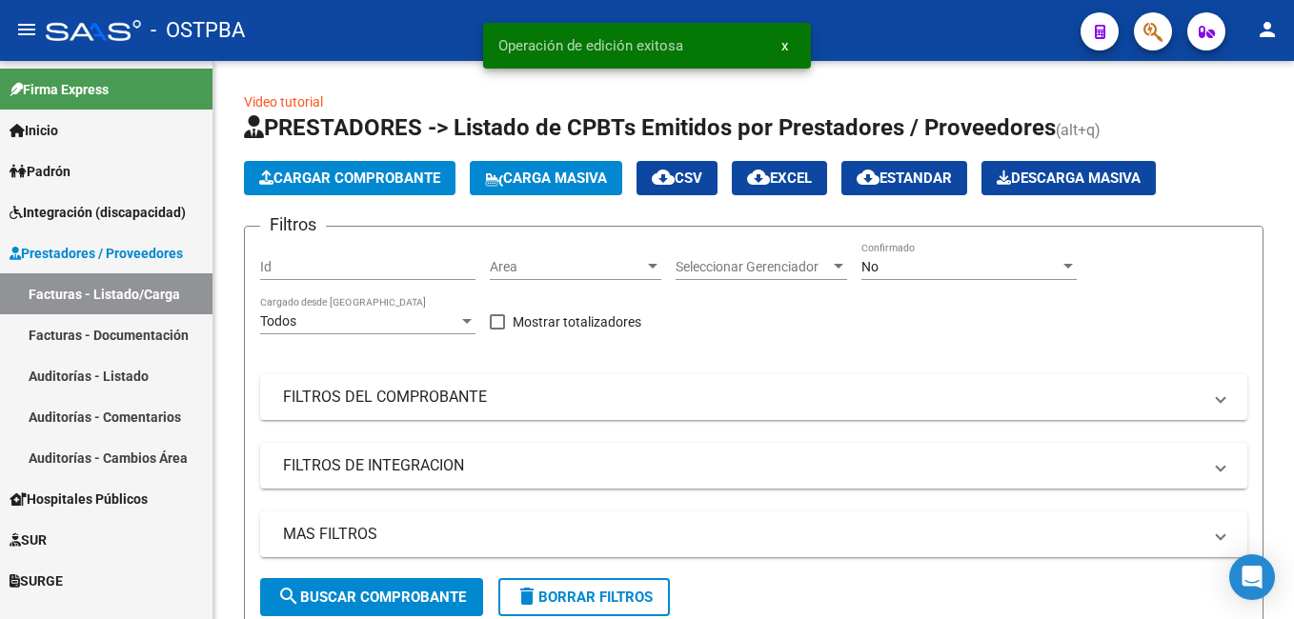
click at [82, 178] on link "Padrón" at bounding box center [106, 171] width 212 height 41
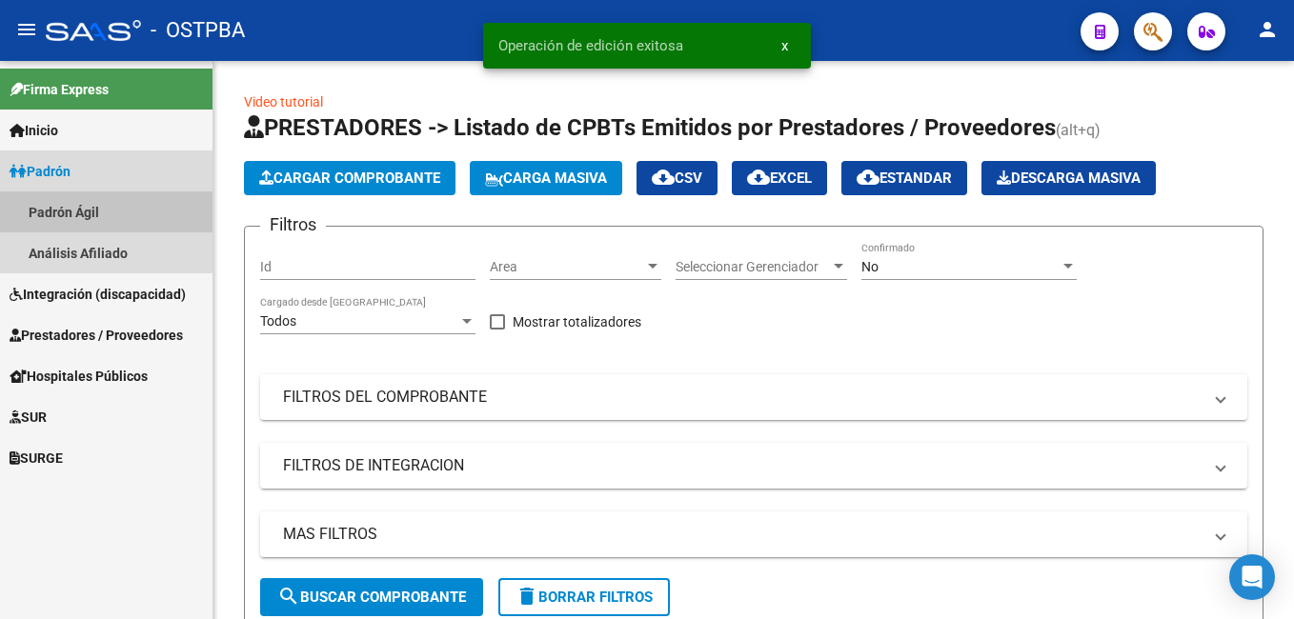
click at [78, 201] on link "Padrón Ágil" at bounding box center [106, 211] width 212 height 41
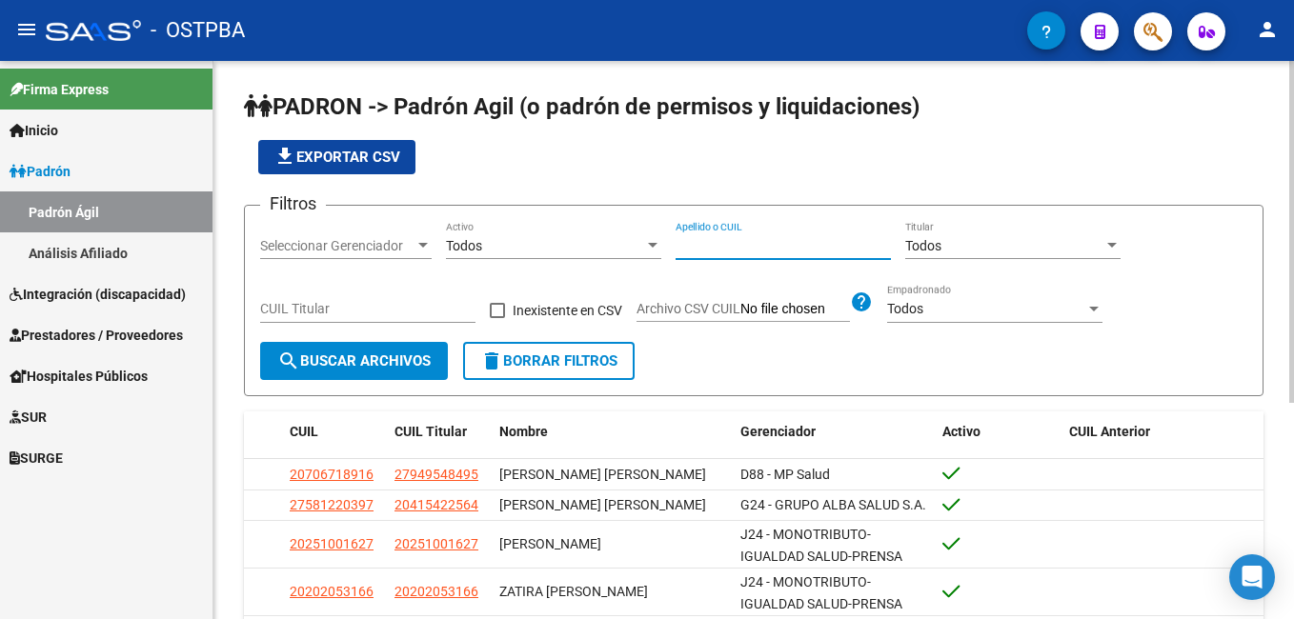
drag, startPoint x: 762, startPoint y: 252, endPoint x: 743, endPoint y: 244, distance: 20.9
click at [761, 252] on input "Apellido o CUIL" at bounding box center [782, 246] width 215 height 16
type input "[PERSON_NAME]"
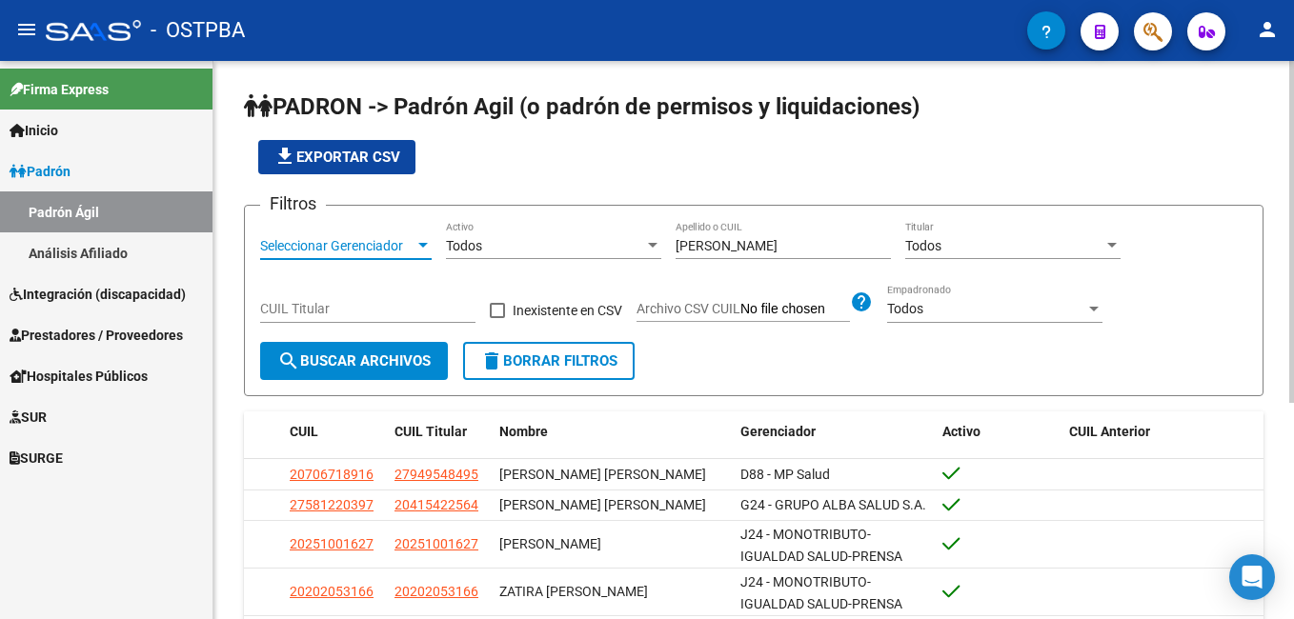
click at [422, 249] on div at bounding box center [422, 245] width 17 height 15
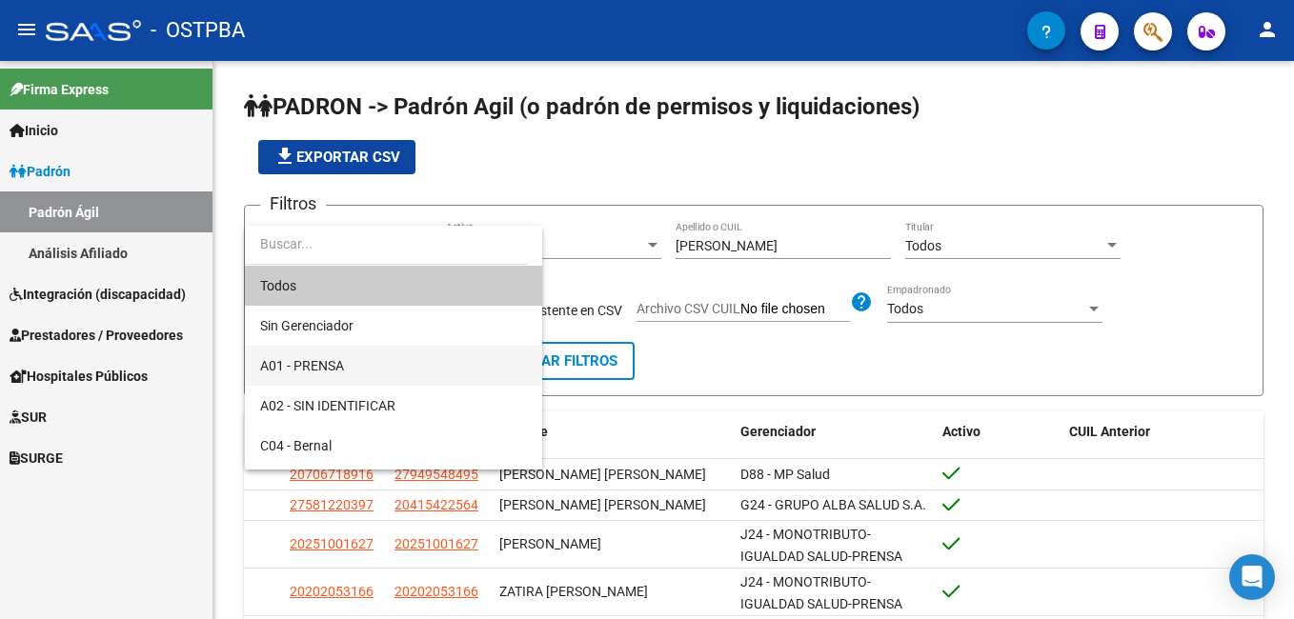
click at [339, 375] on span "A01 - PRENSA" at bounding box center [393, 366] width 267 height 40
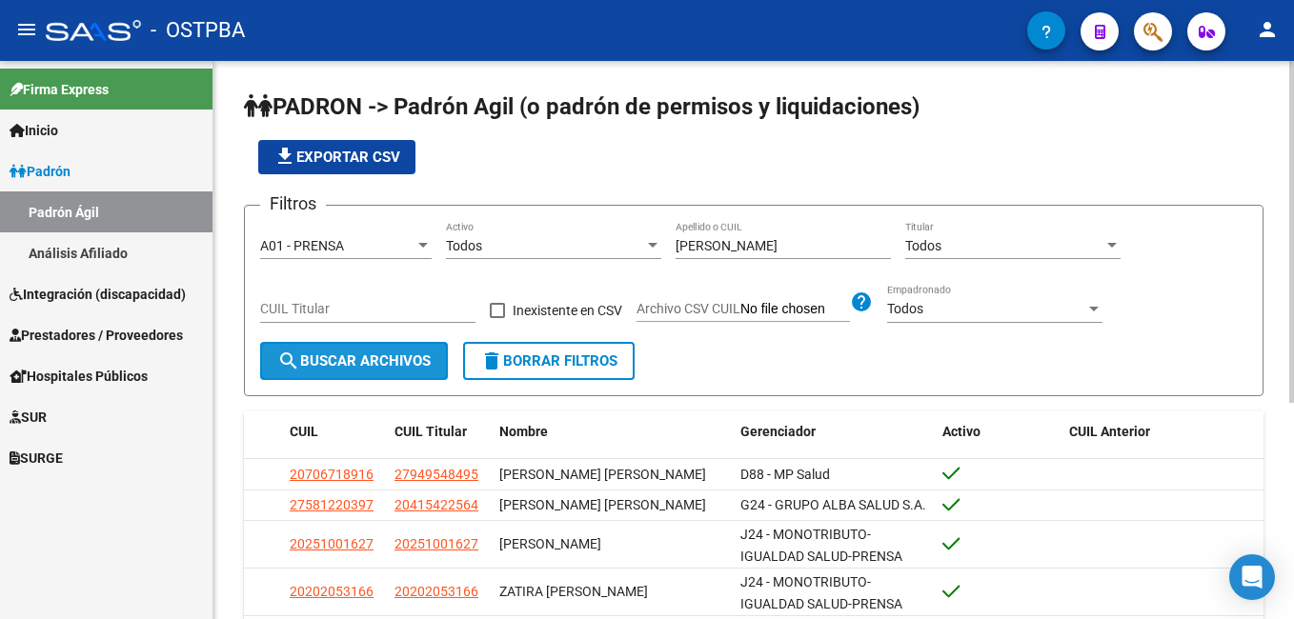
click at [367, 374] on button "search Buscar Archivos" at bounding box center [354, 361] width 188 height 38
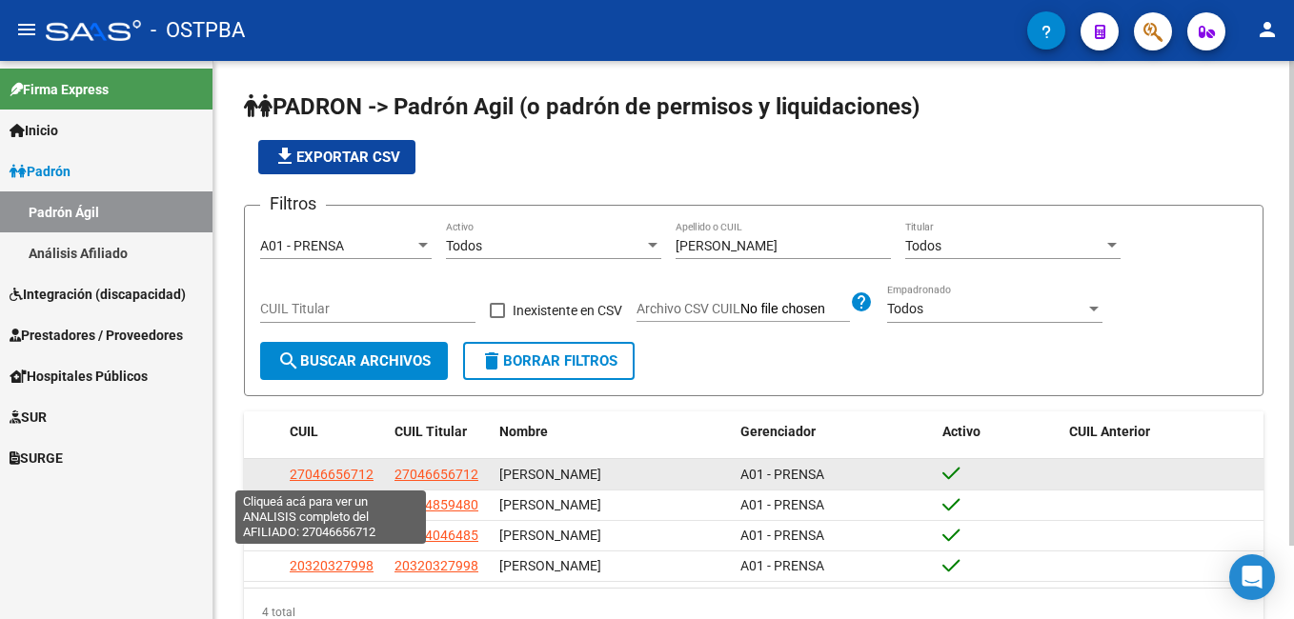
drag, startPoint x: 286, startPoint y: 476, endPoint x: 370, endPoint y: 483, distance: 84.1
click at [370, 483] on datatable-body-cell "27046656712" at bounding box center [334, 474] width 105 height 30
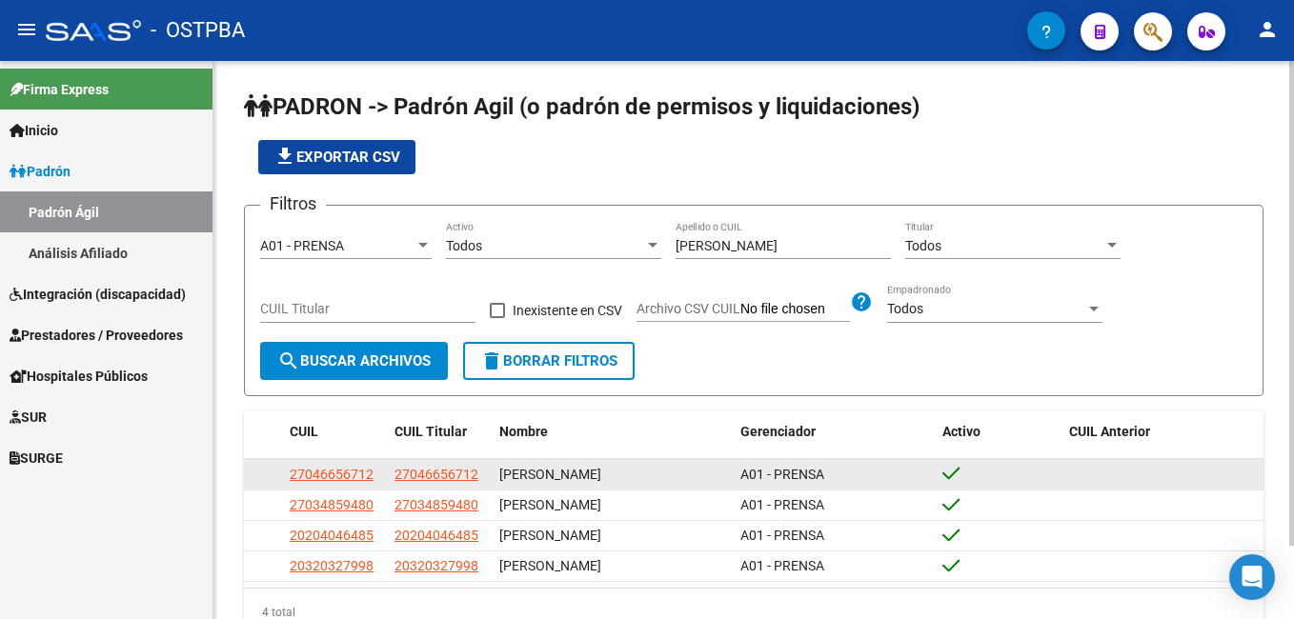
drag, startPoint x: 370, startPoint y: 483, endPoint x: 359, endPoint y: 481, distance: 10.6
copy span "27046656712"
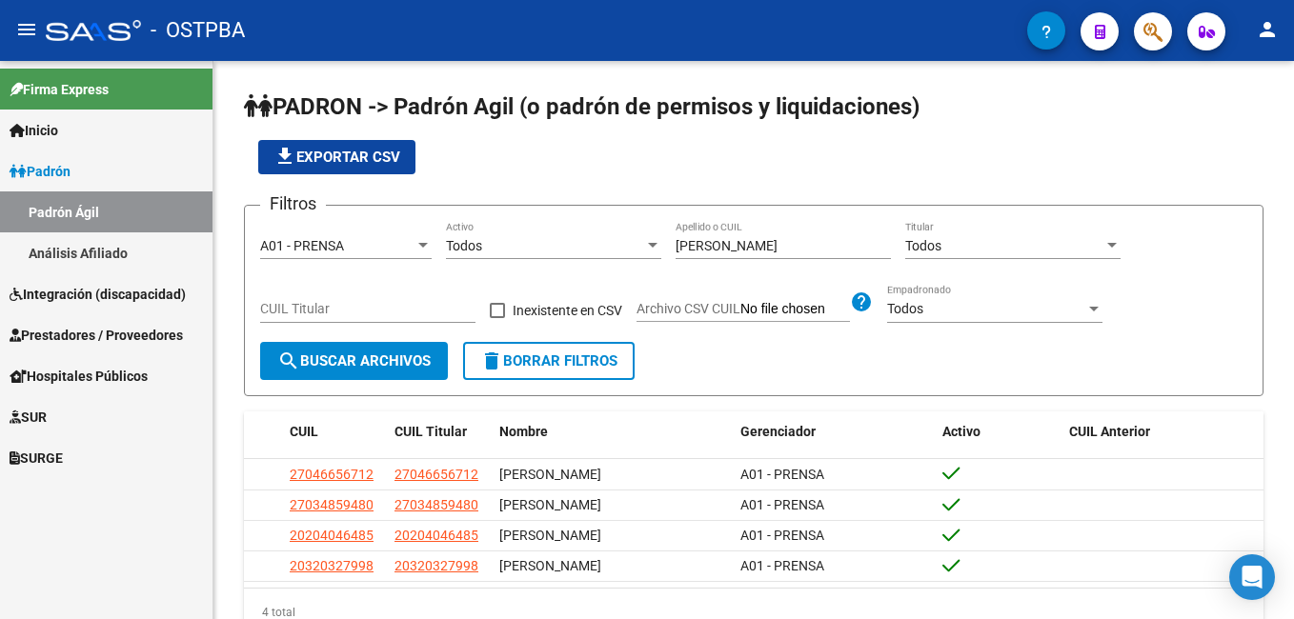
click at [75, 343] on span "Prestadores / Proveedores" at bounding box center [96, 335] width 173 height 21
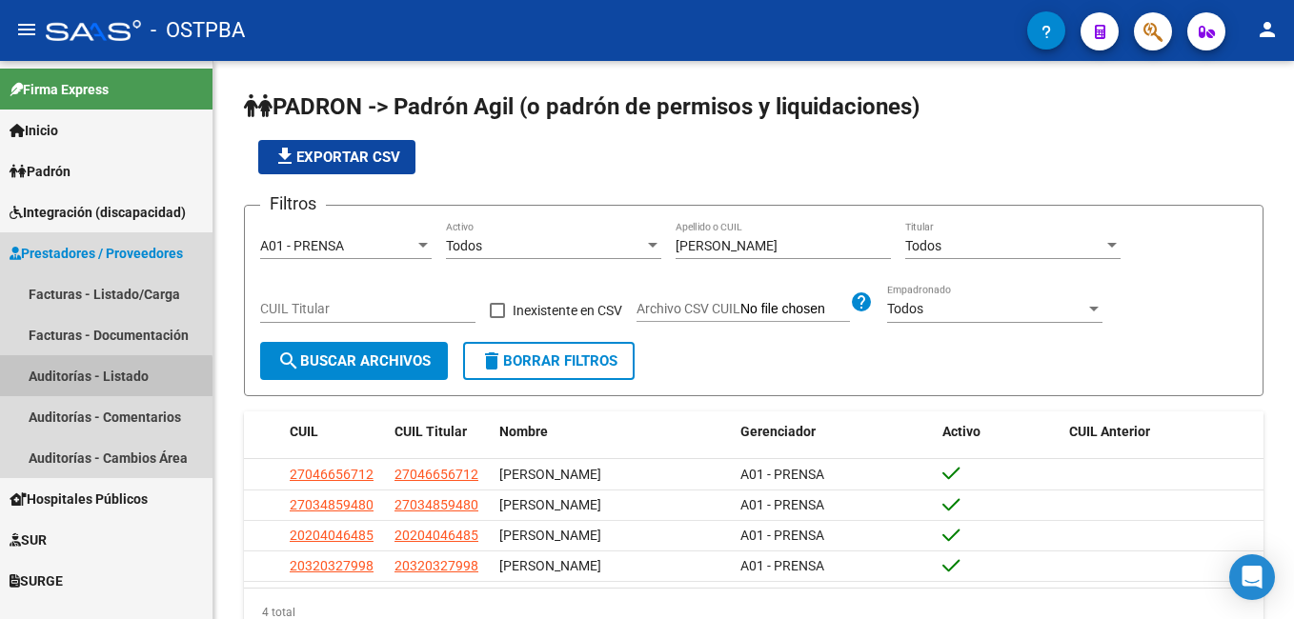
click at [62, 381] on link "Auditorías - Listado" at bounding box center [106, 375] width 212 height 41
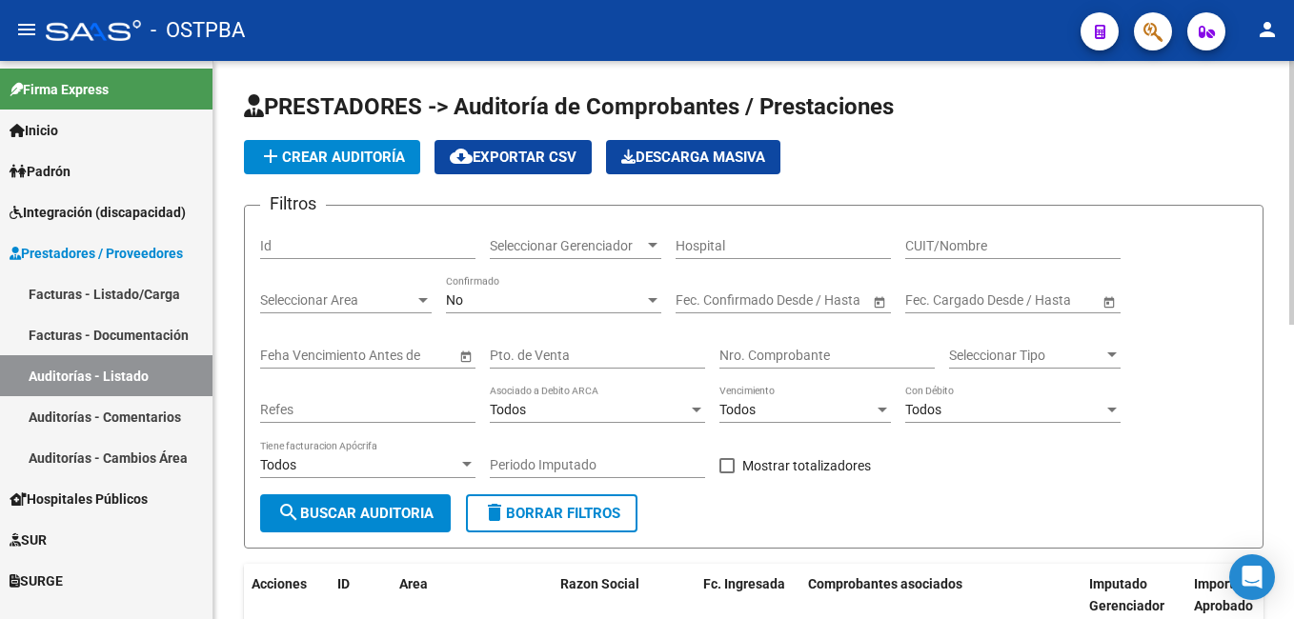
click at [372, 154] on span "add Crear Auditoría" at bounding box center [332, 157] width 146 height 17
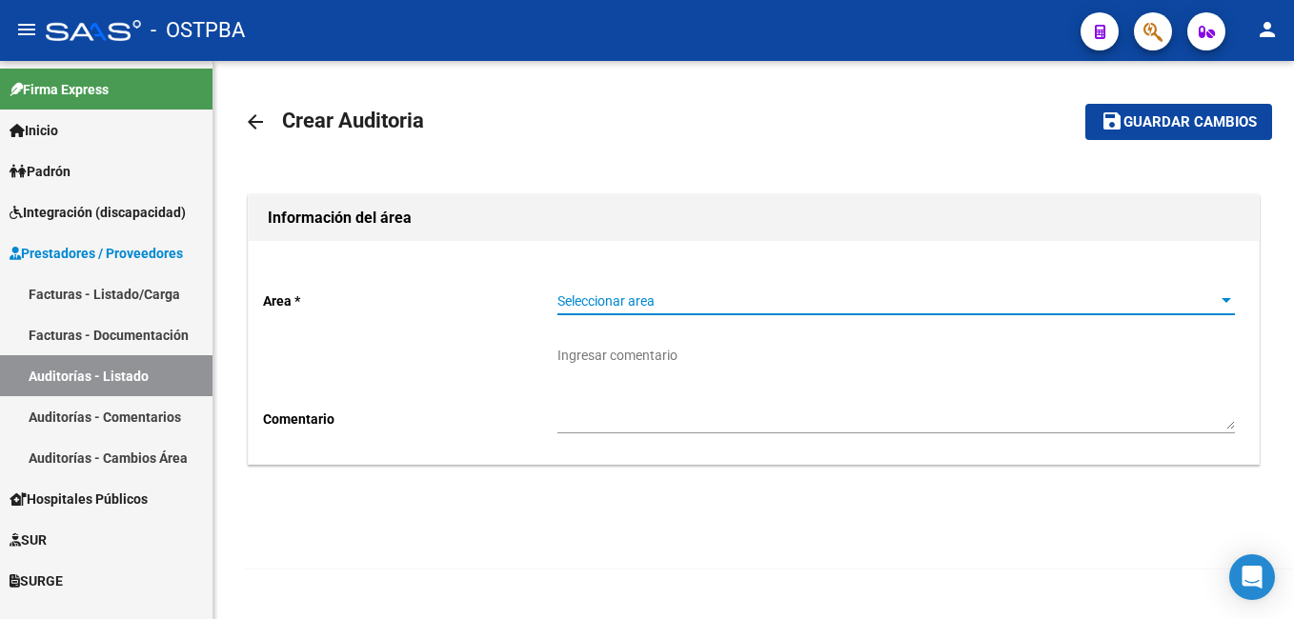
click at [1228, 299] on div at bounding box center [1226, 300] width 10 height 5
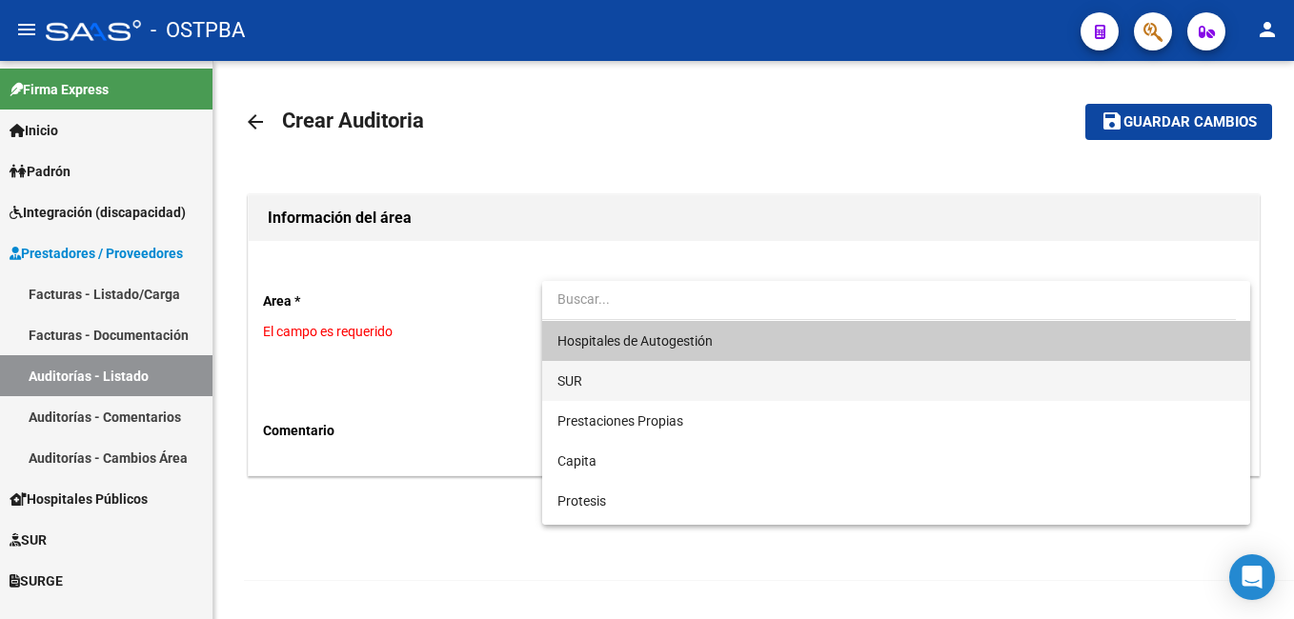
click at [616, 386] on span "SUR" at bounding box center [895, 381] width 677 height 40
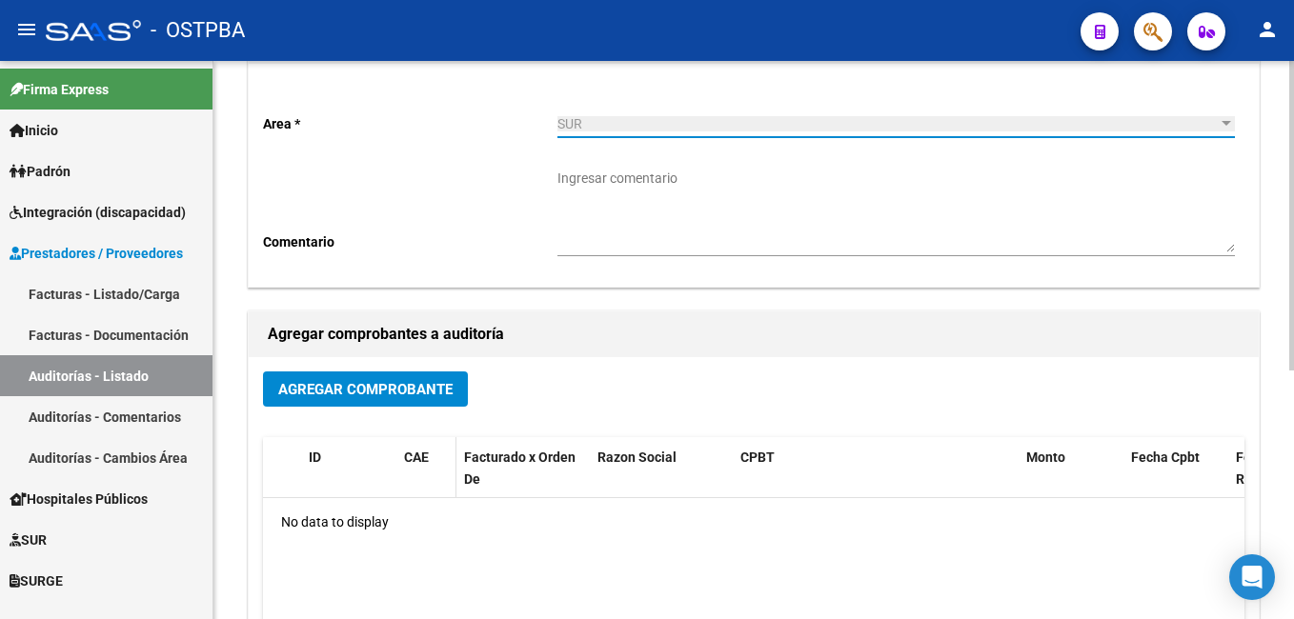
scroll to position [191, 0]
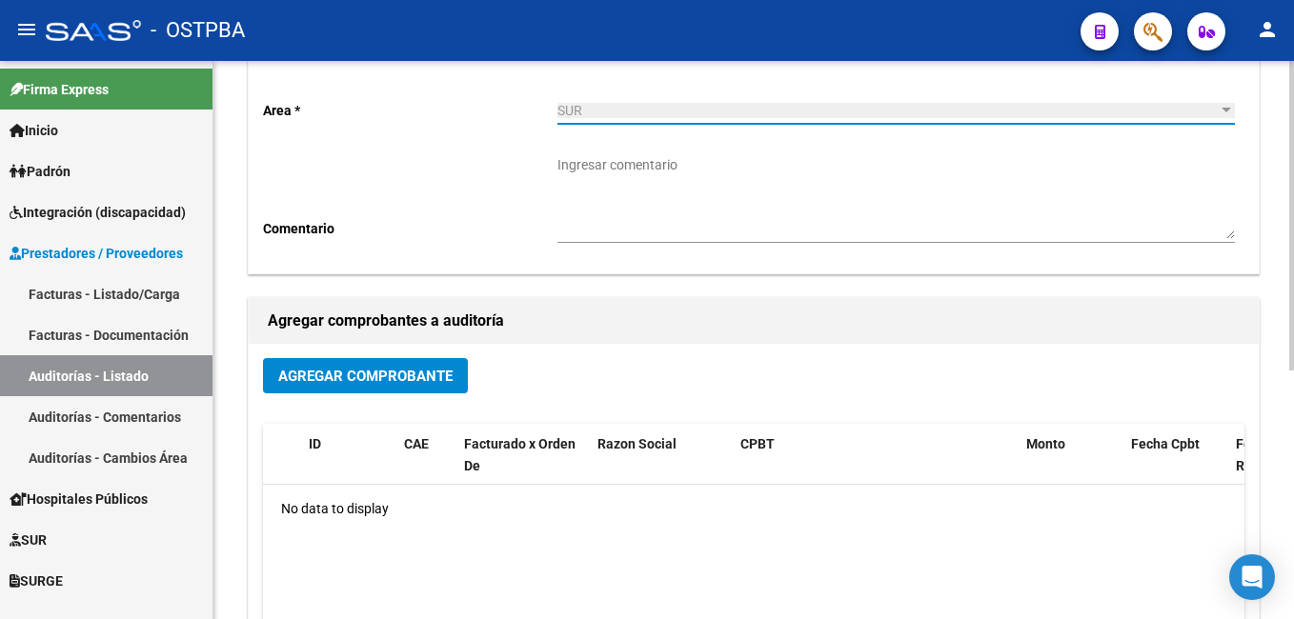
click at [386, 374] on span "Agregar Comprobante" at bounding box center [365, 376] width 174 height 17
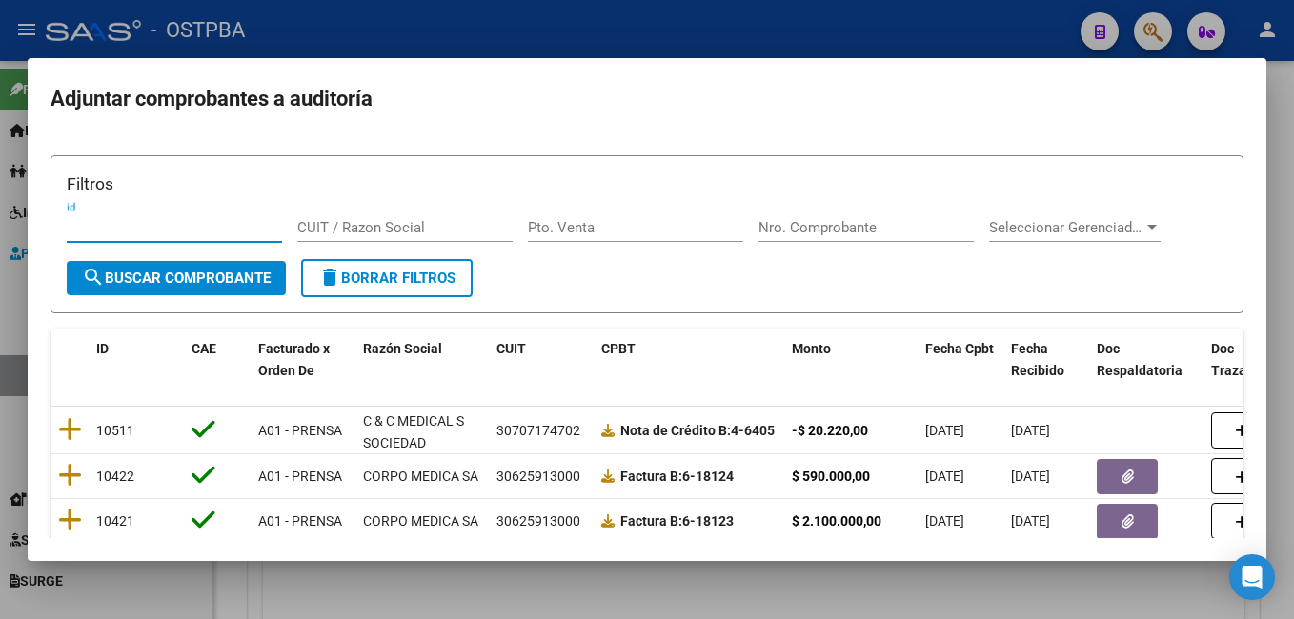
click at [1093, 136] on mat-dialog-content "Filtros id CUIT / Razon Social Pto. Venta Nro. Comprobante Seleccionar Gerencia…" at bounding box center [647, 337] width 1238 height 403
click at [814, 40] on div at bounding box center [647, 309] width 1294 height 619
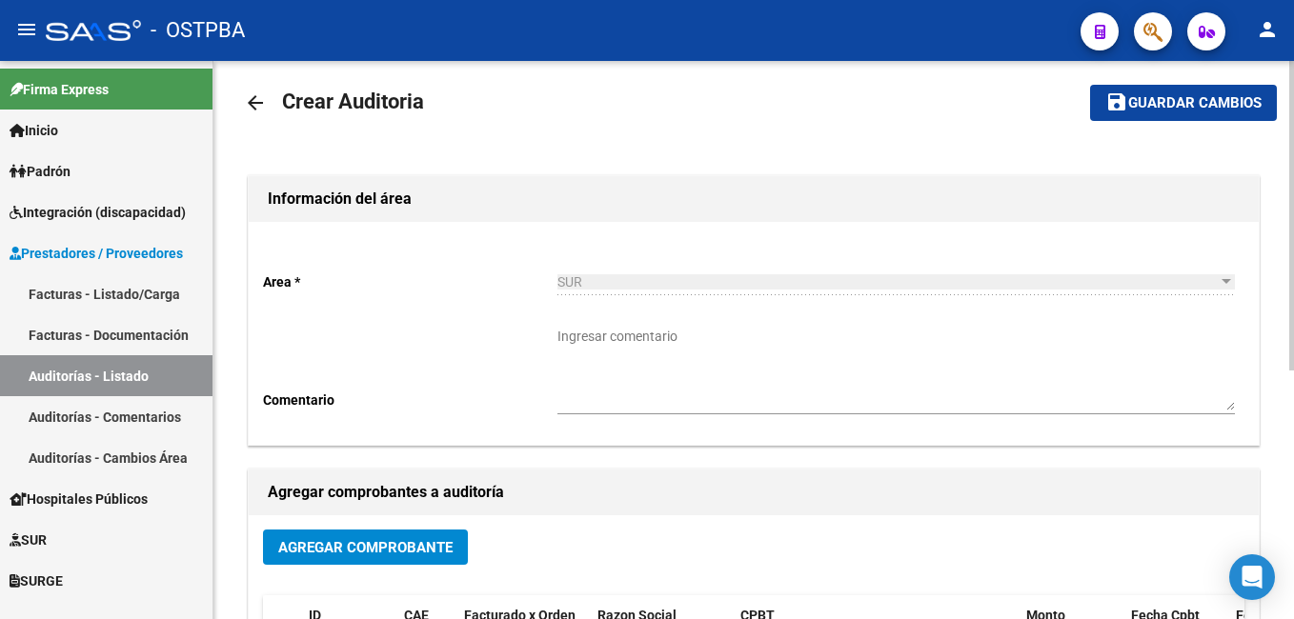
scroll to position [0, 0]
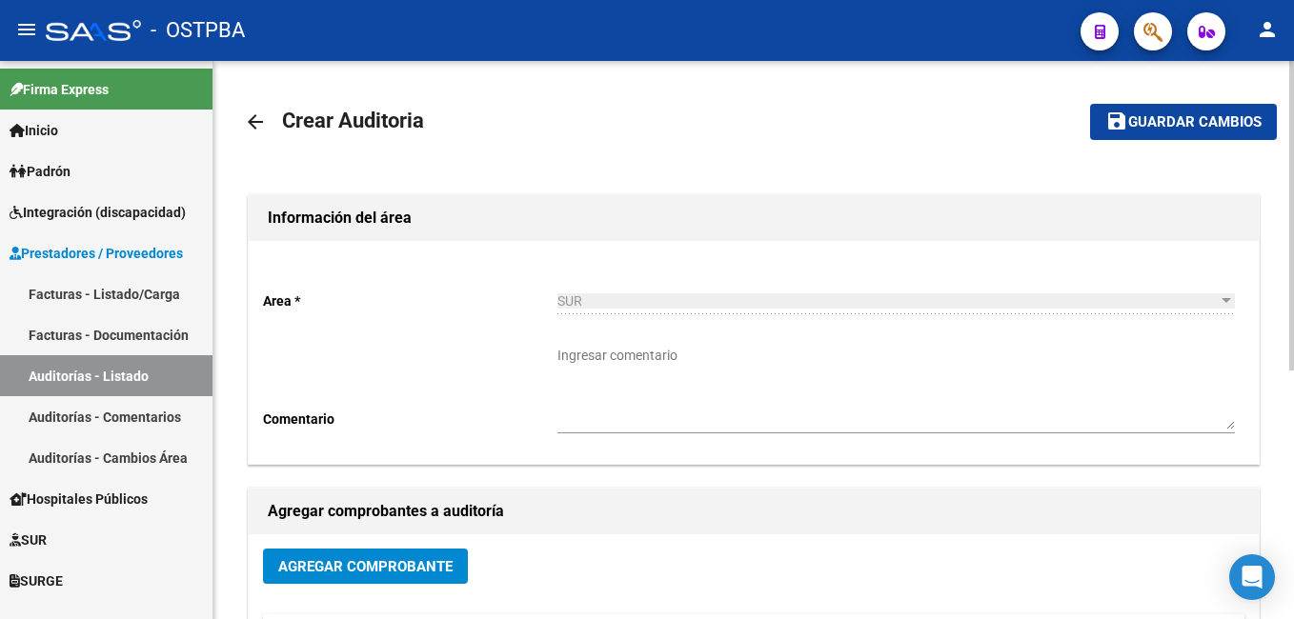
click at [1226, 304] on div at bounding box center [1225, 300] width 17 height 15
click at [1228, 301] on div at bounding box center [1226, 300] width 10 height 5
click at [79, 287] on link "Facturas - Listado/Carga" at bounding box center [106, 293] width 212 height 41
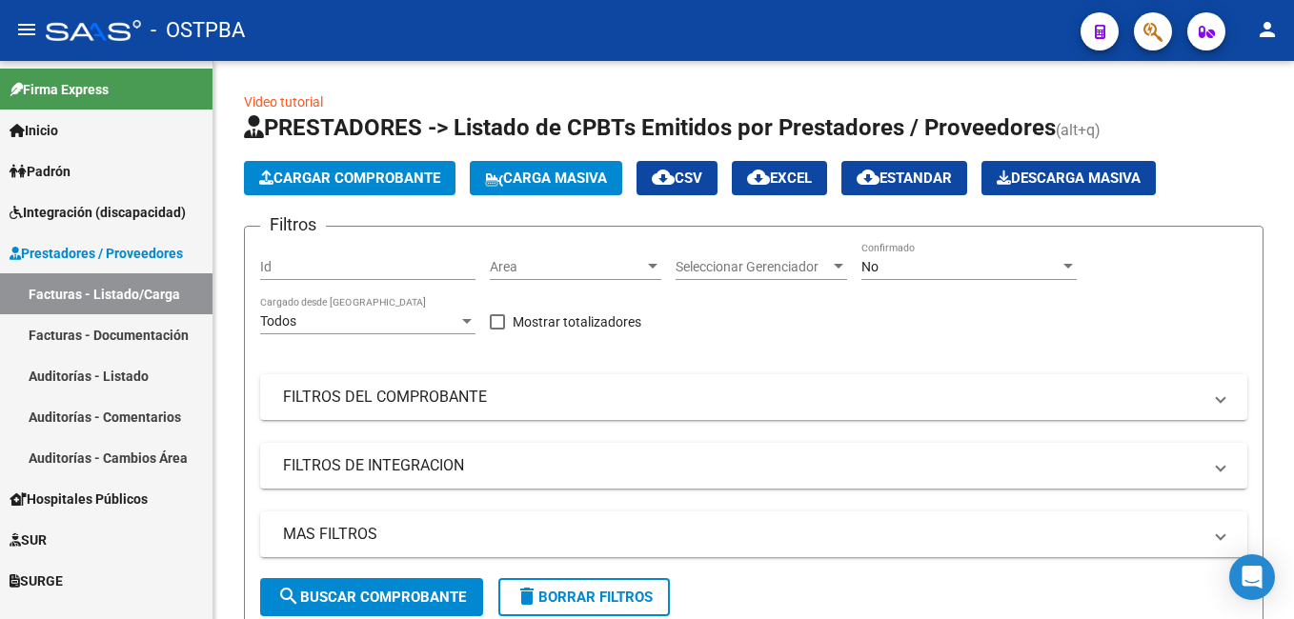
click at [51, 369] on link "Auditorías - Listado" at bounding box center [106, 375] width 212 height 41
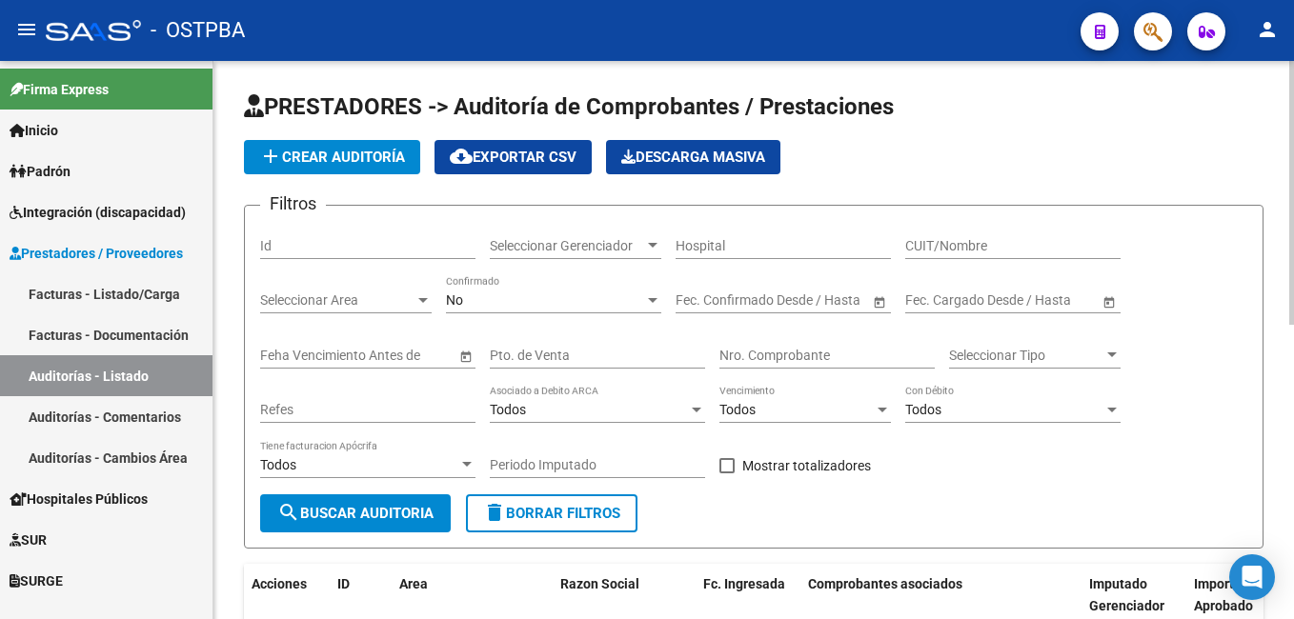
click at [370, 167] on button "add Crear Auditoría" at bounding box center [332, 157] width 176 height 34
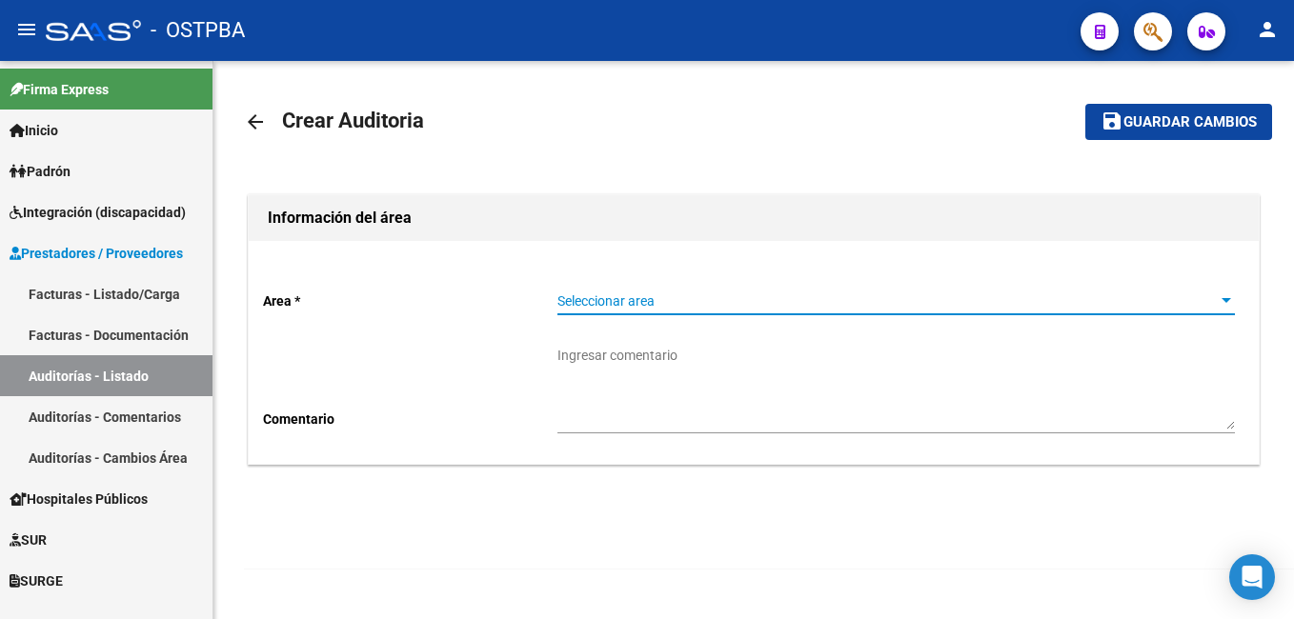
click at [1221, 305] on div at bounding box center [1225, 300] width 17 height 15
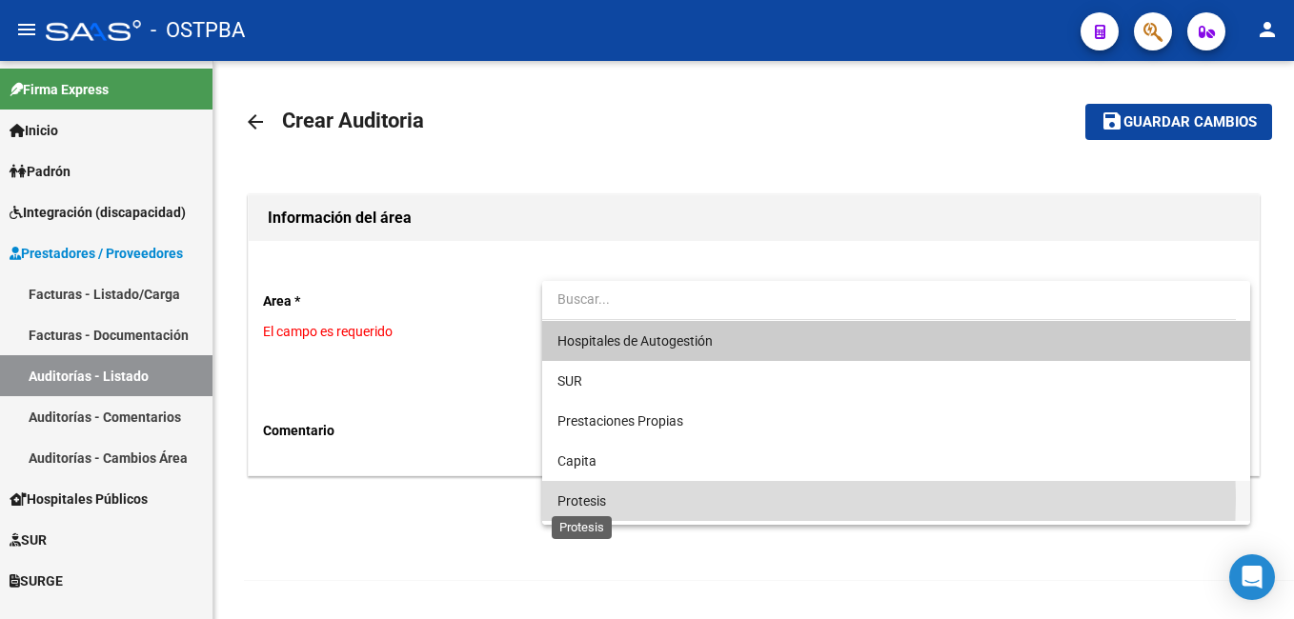
click at [606, 498] on span "Protesis" at bounding box center [581, 500] width 49 height 15
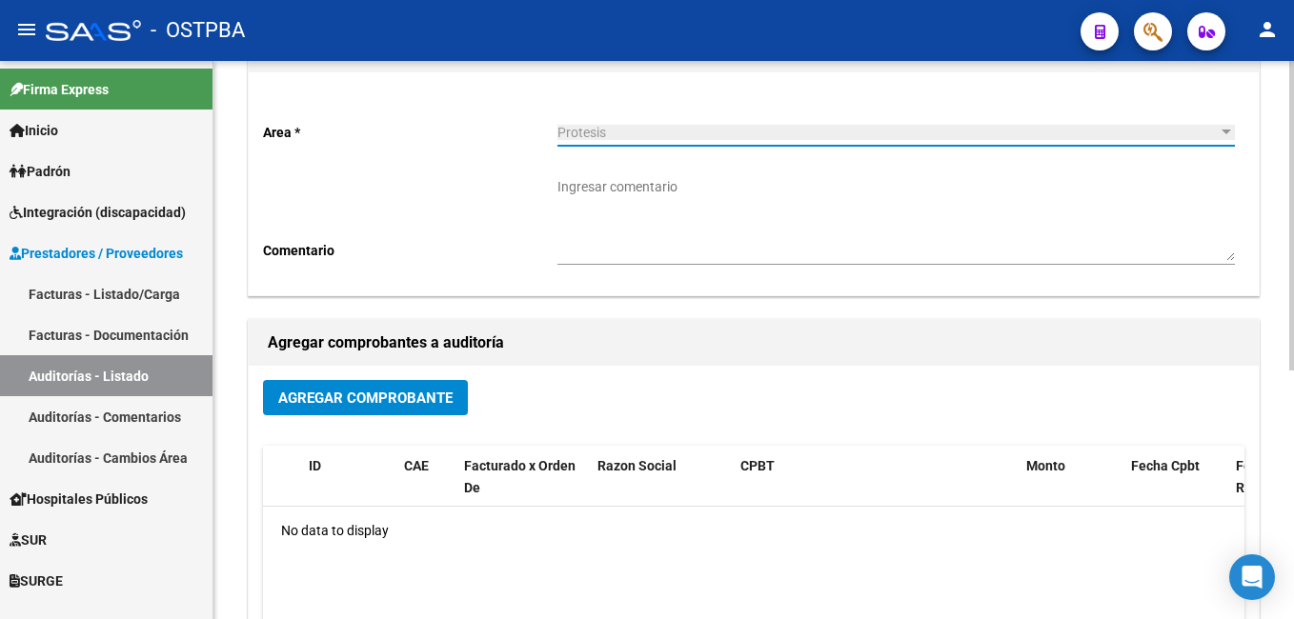
scroll to position [191, 0]
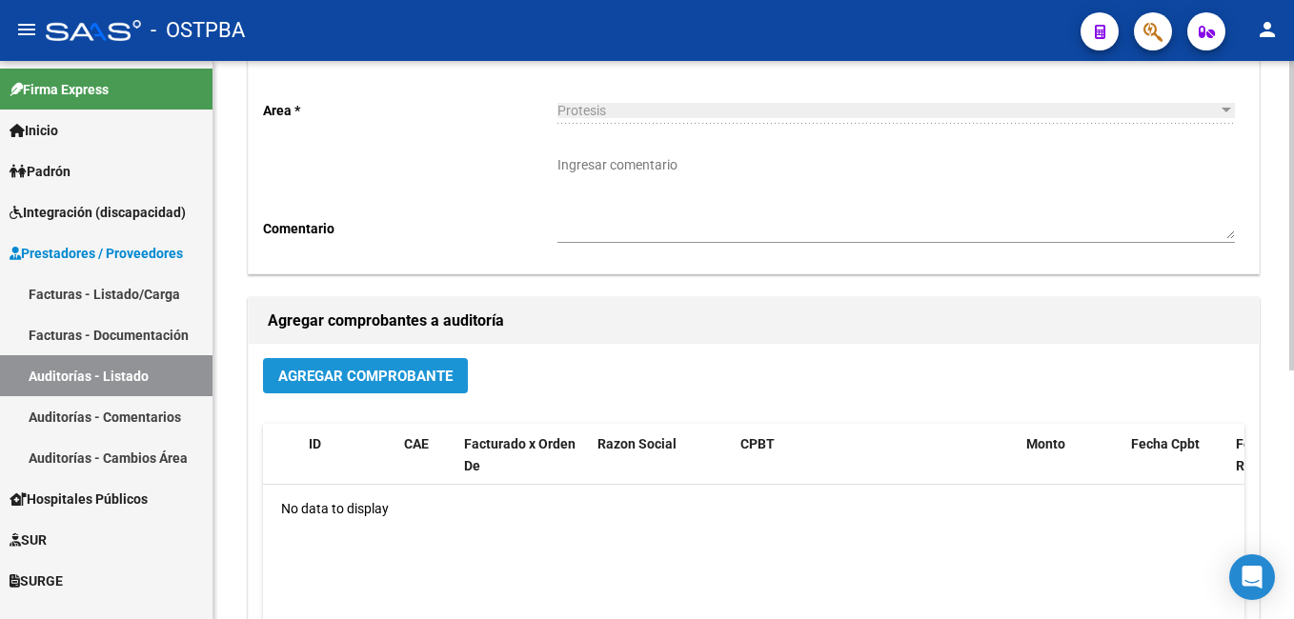
click at [355, 375] on span "Agregar Comprobante" at bounding box center [365, 376] width 174 height 17
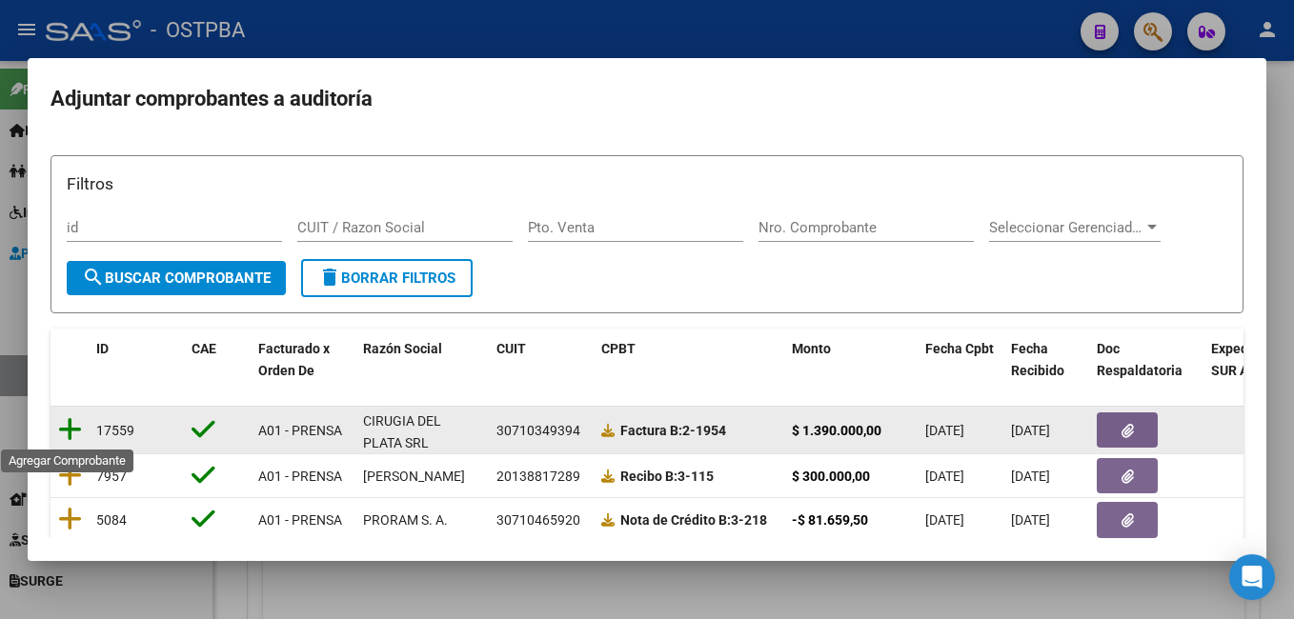
click at [62, 434] on icon at bounding box center [70, 429] width 24 height 27
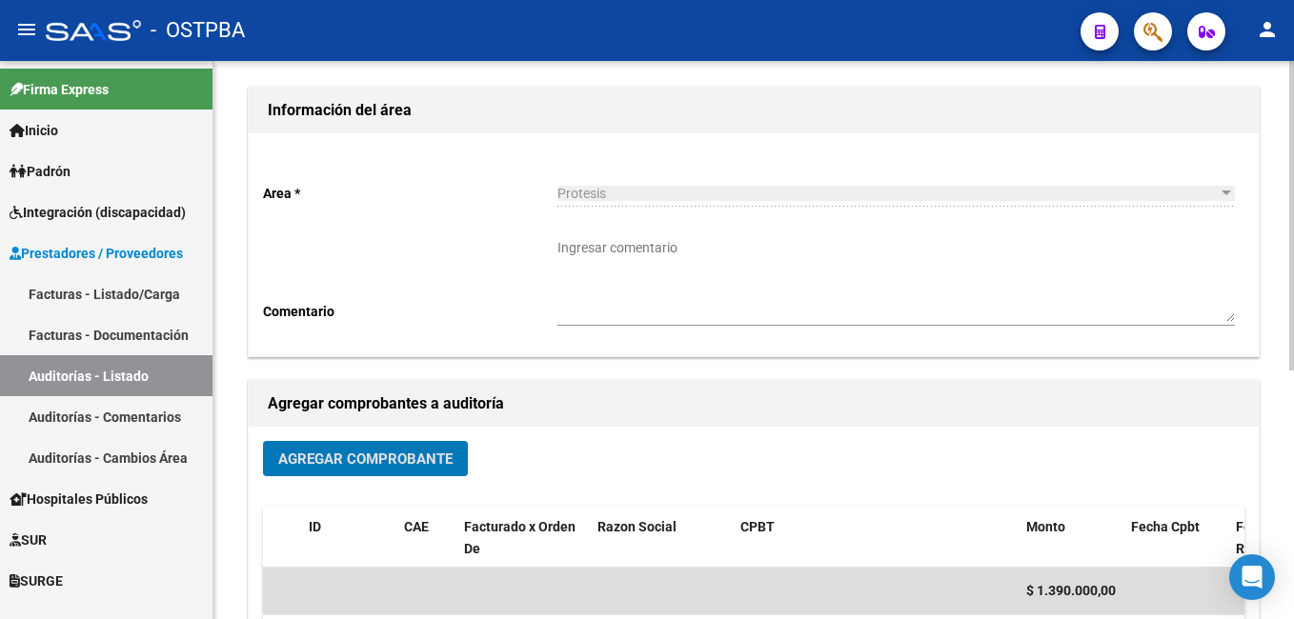
scroll to position [0, 0]
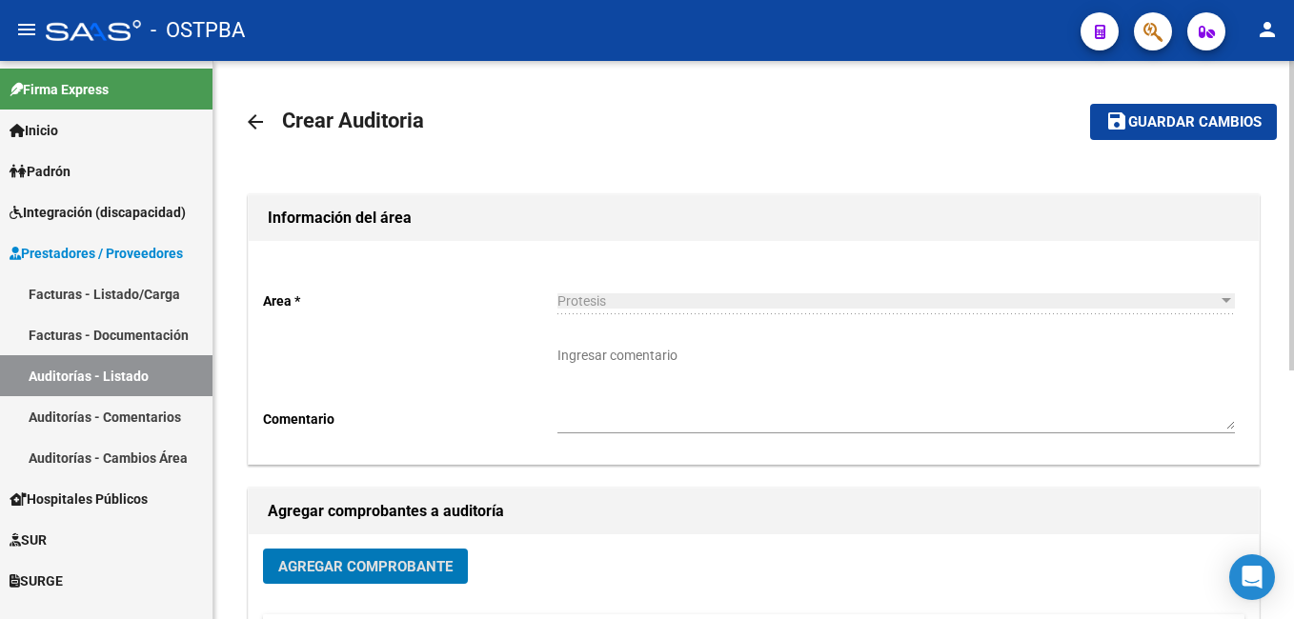
click at [1203, 121] on span "Guardar cambios" at bounding box center [1194, 122] width 133 height 17
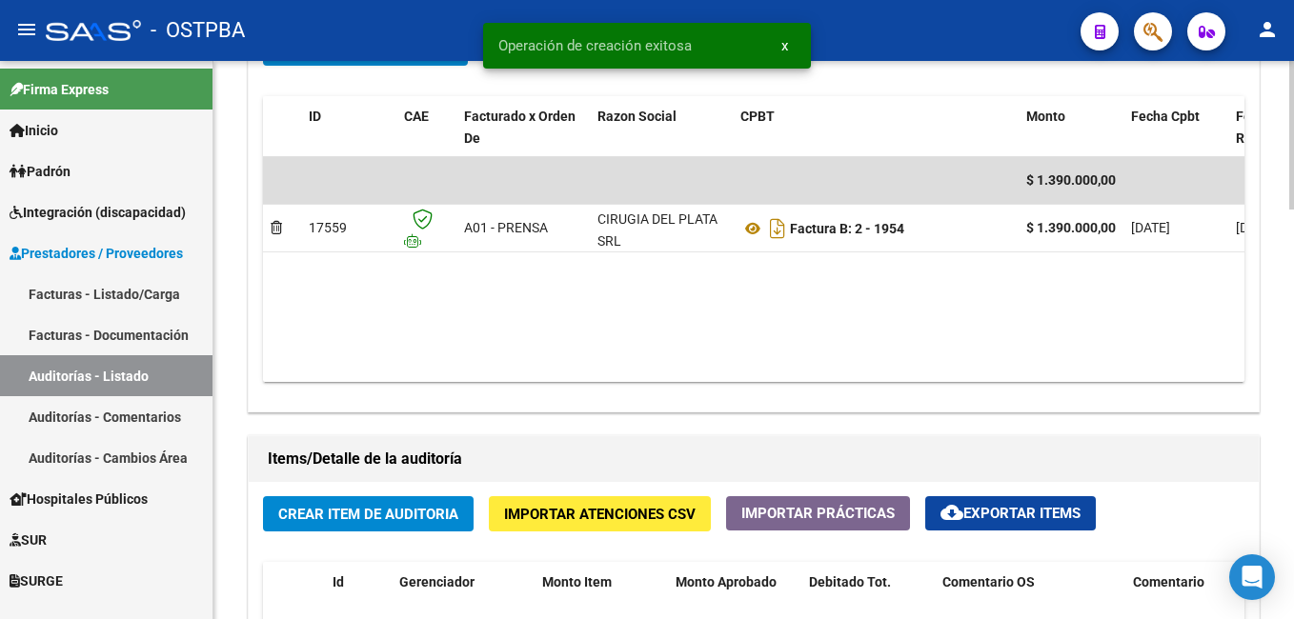
scroll to position [1143, 0]
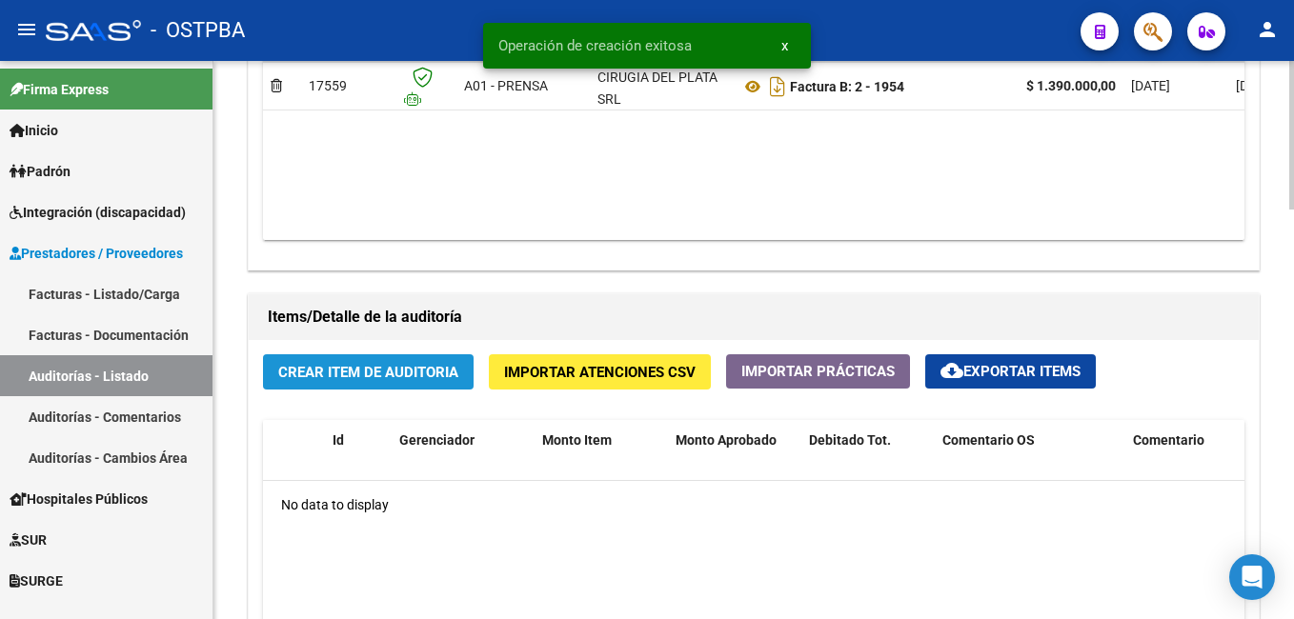
click at [405, 373] on span "Crear Item de Auditoria" at bounding box center [368, 372] width 180 height 17
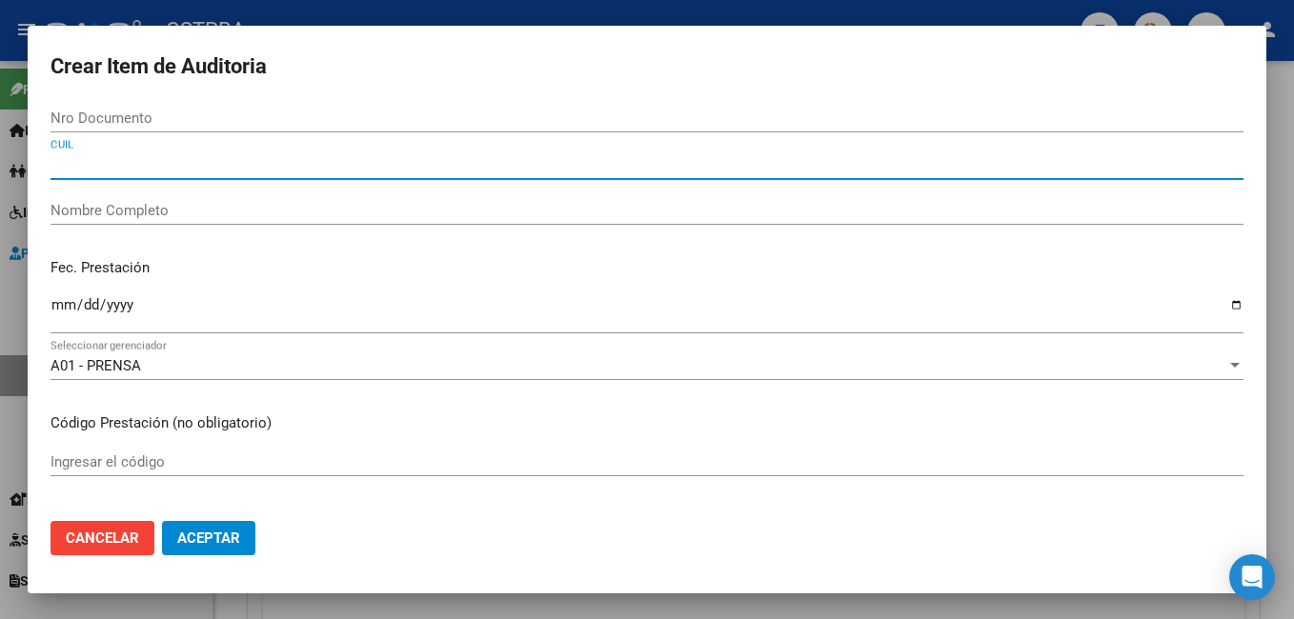
paste input "27046656712"
type input "27046656712"
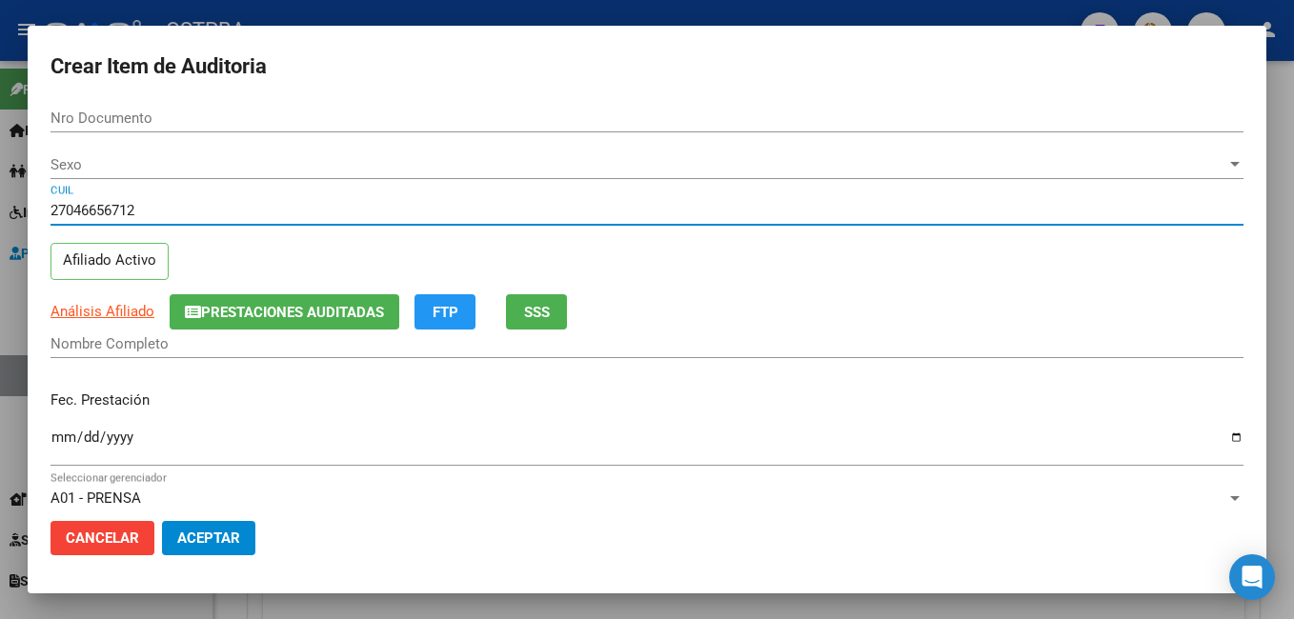
type input "04665671"
type input "[PERSON_NAME]"
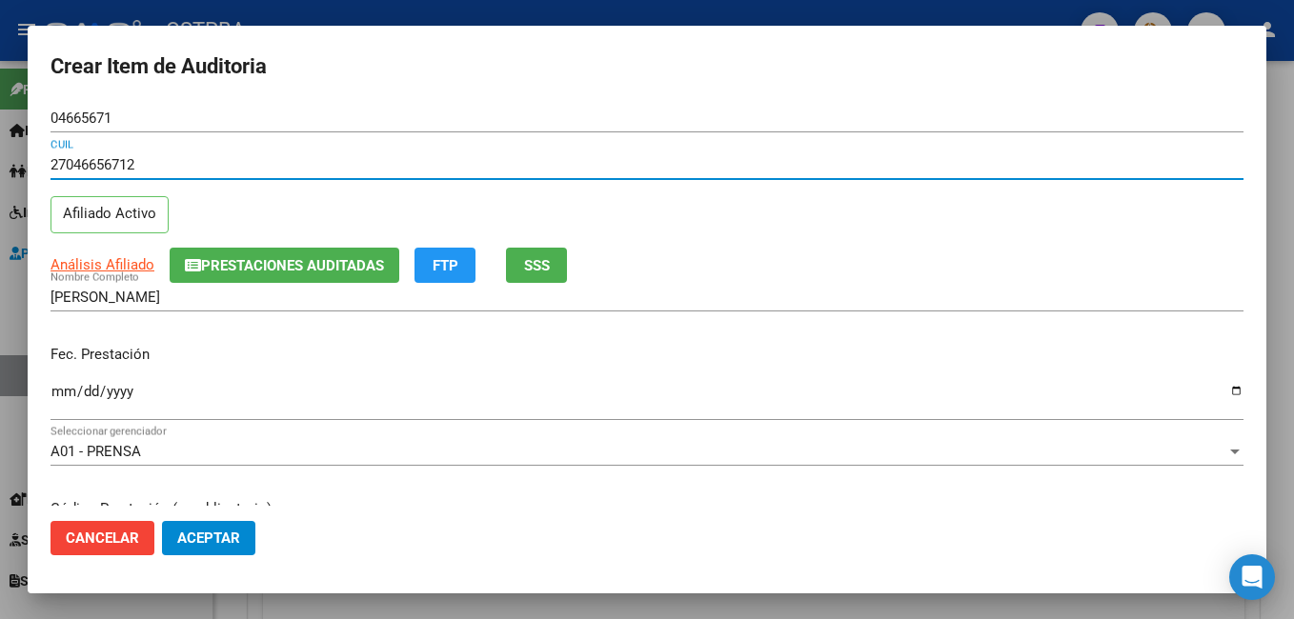
type input "27046656712"
click at [1218, 392] on input "Ingresar la fecha" at bounding box center [646, 399] width 1193 height 30
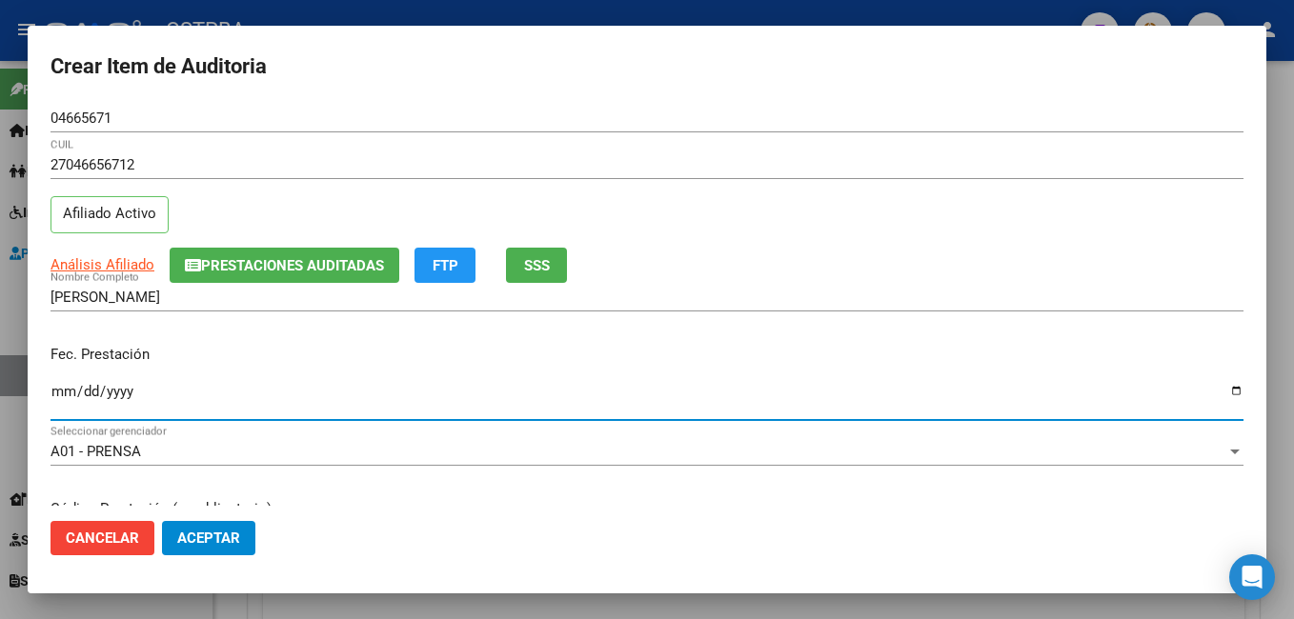
type input "[DATE]"
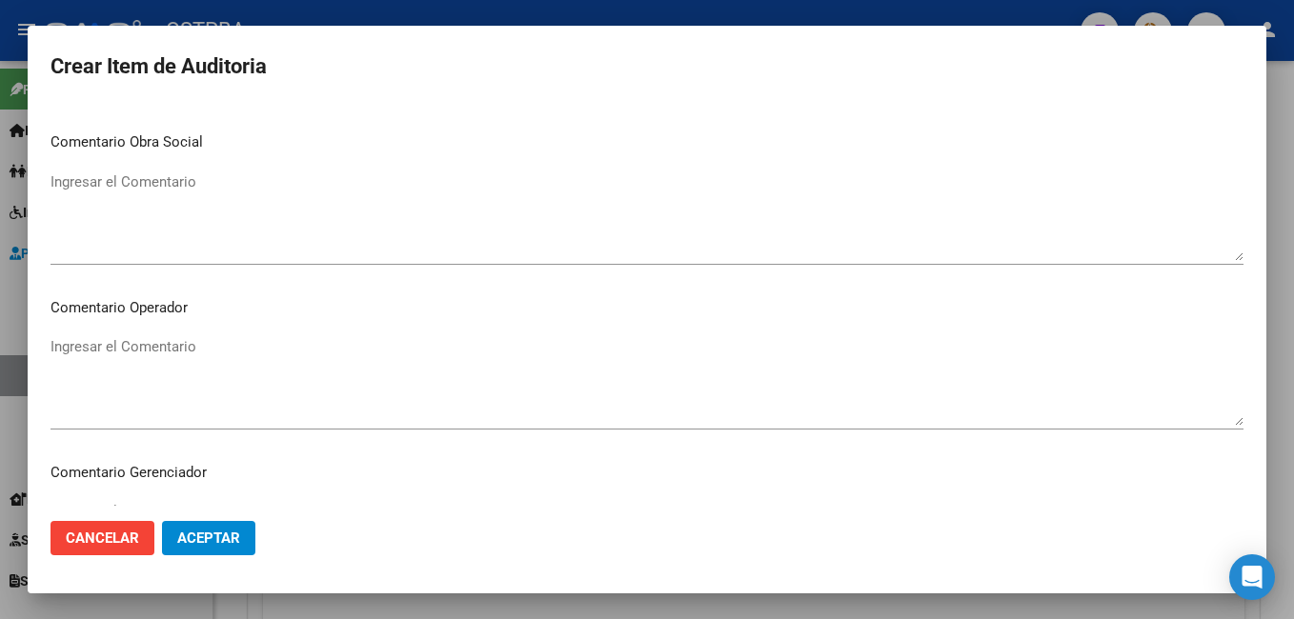
scroll to position [857, 0]
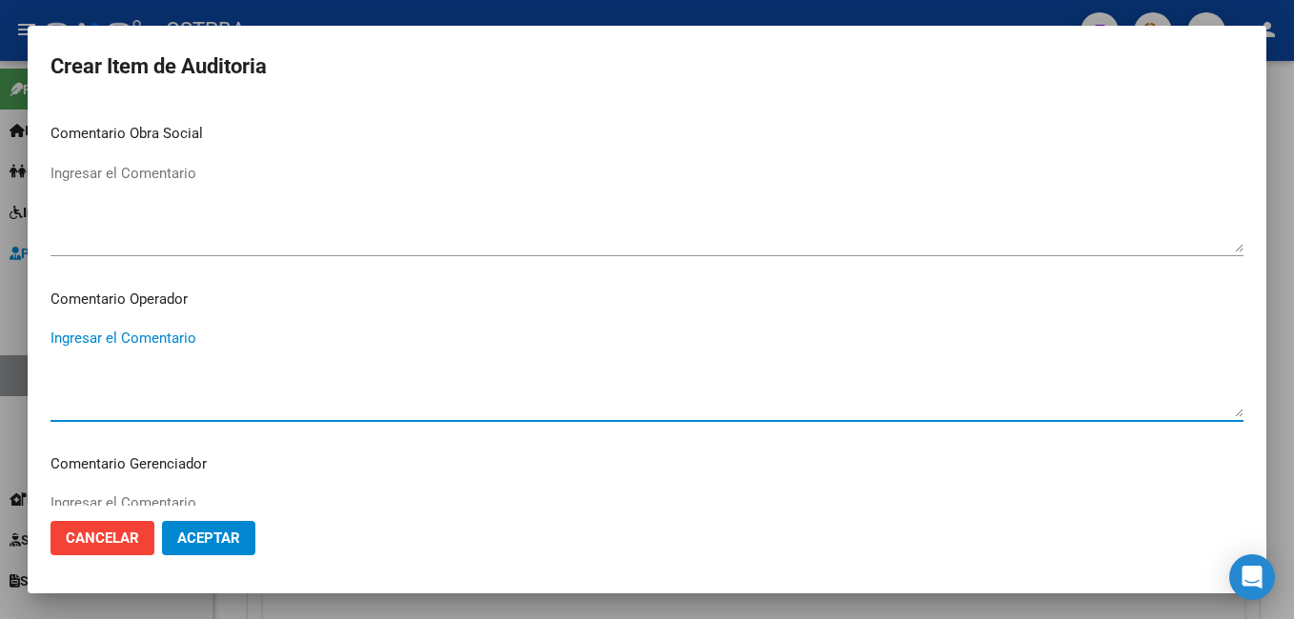
click at [183, 341] on textarea "Ingresar el Comentario" at bounding box center [646, 373] width 1193 height 90
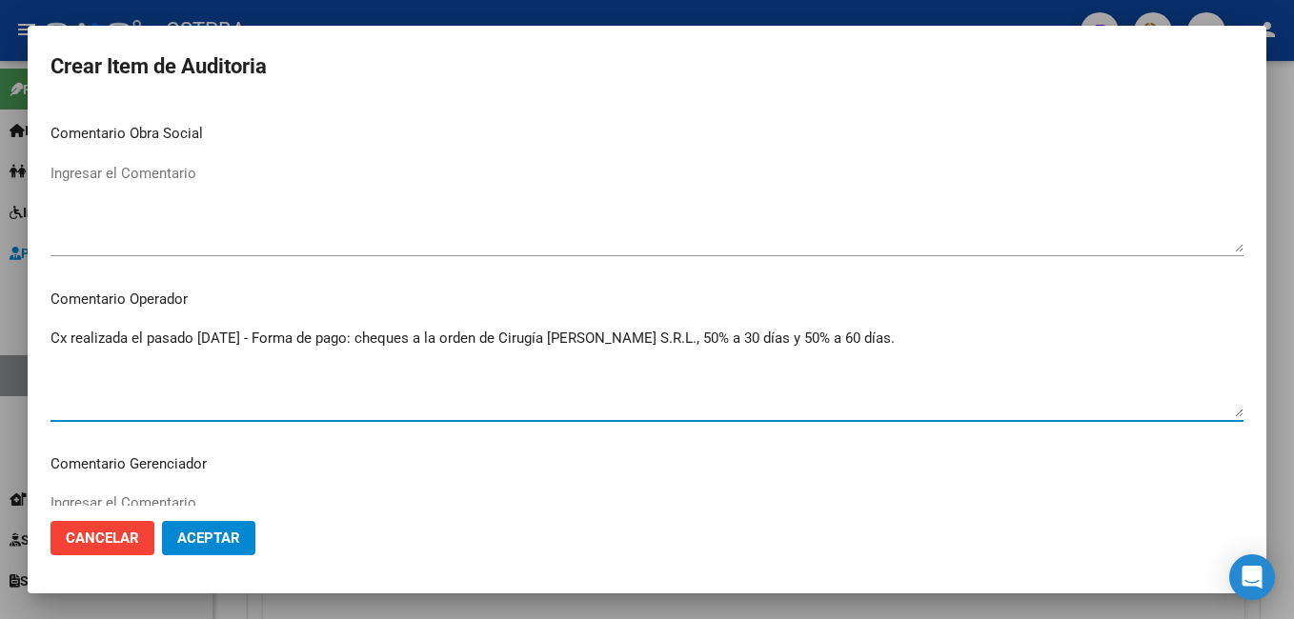
type textarea "Cx realizada el pasado [DATE] - Forma de pago: cheques a la orden de Cirugía [P…"
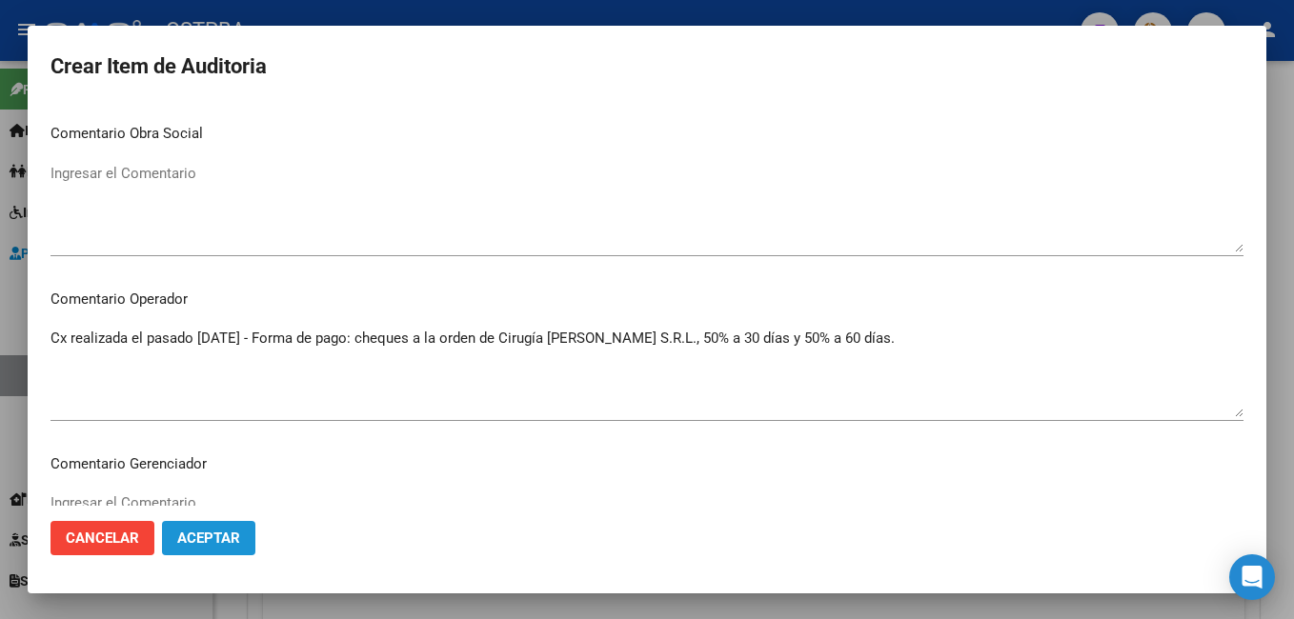
click at [202, 532] on span "Aceptar" at bounding box center [208, 538] width 63 height 17
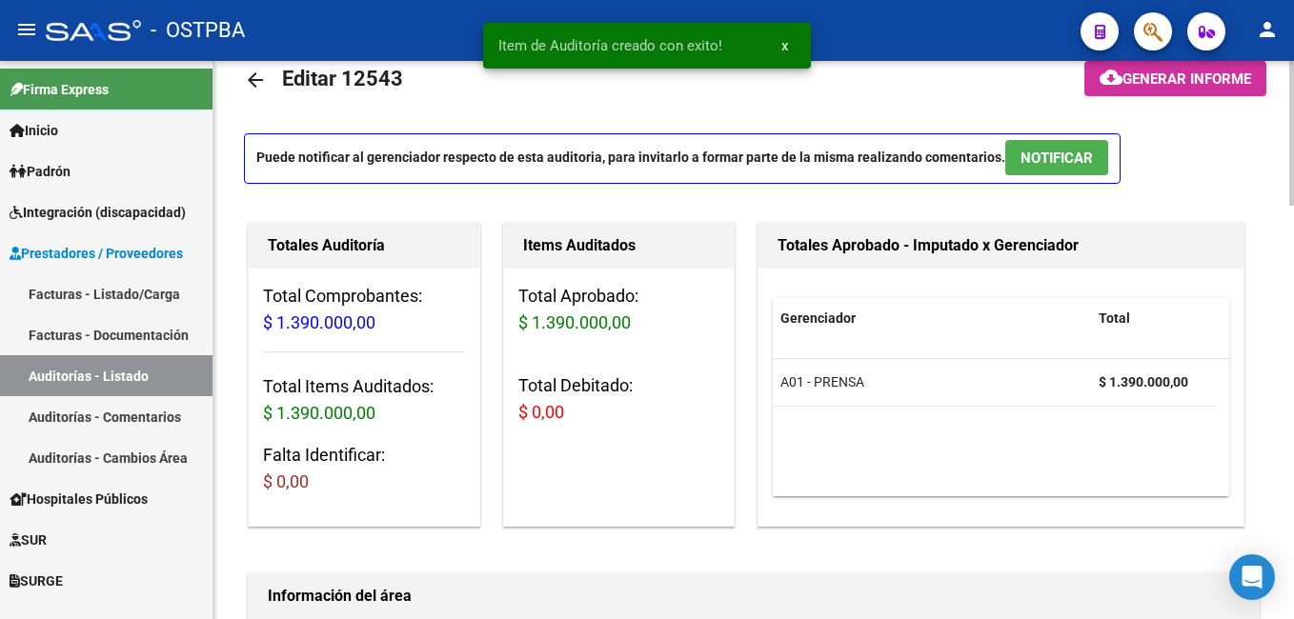
scroll to position [0, 0]
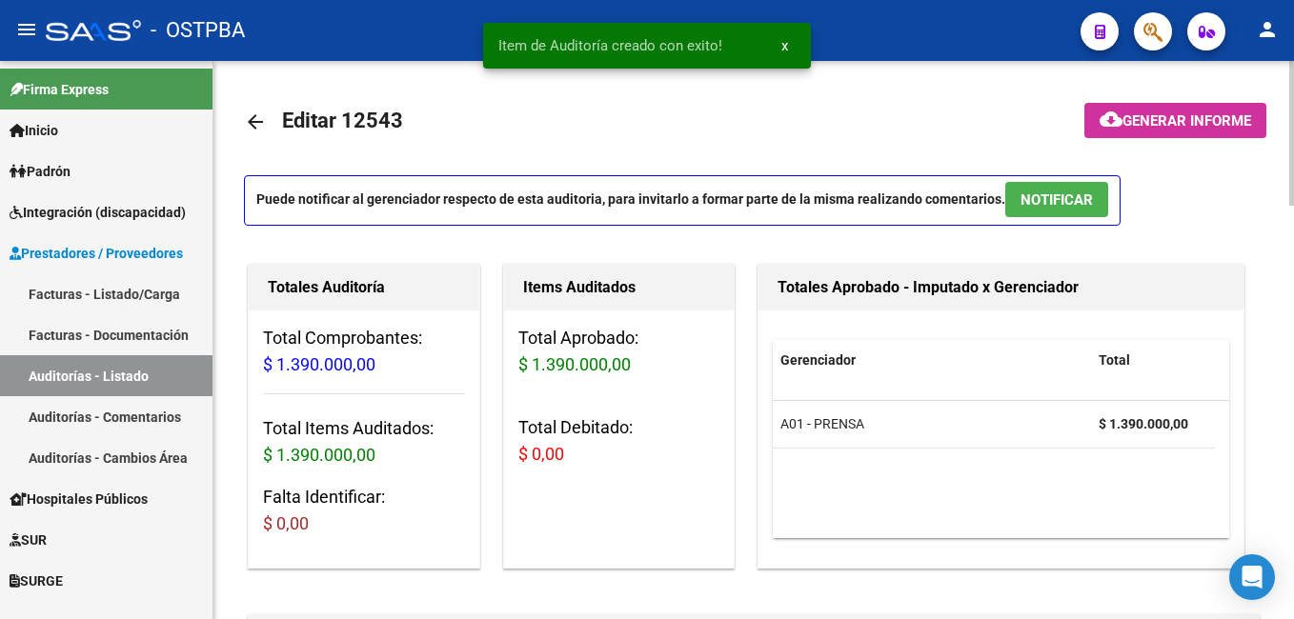
click at [1179, 130] on button "cloud_download Generar informe" at bounding box center [1175, 120] width 182 height 35
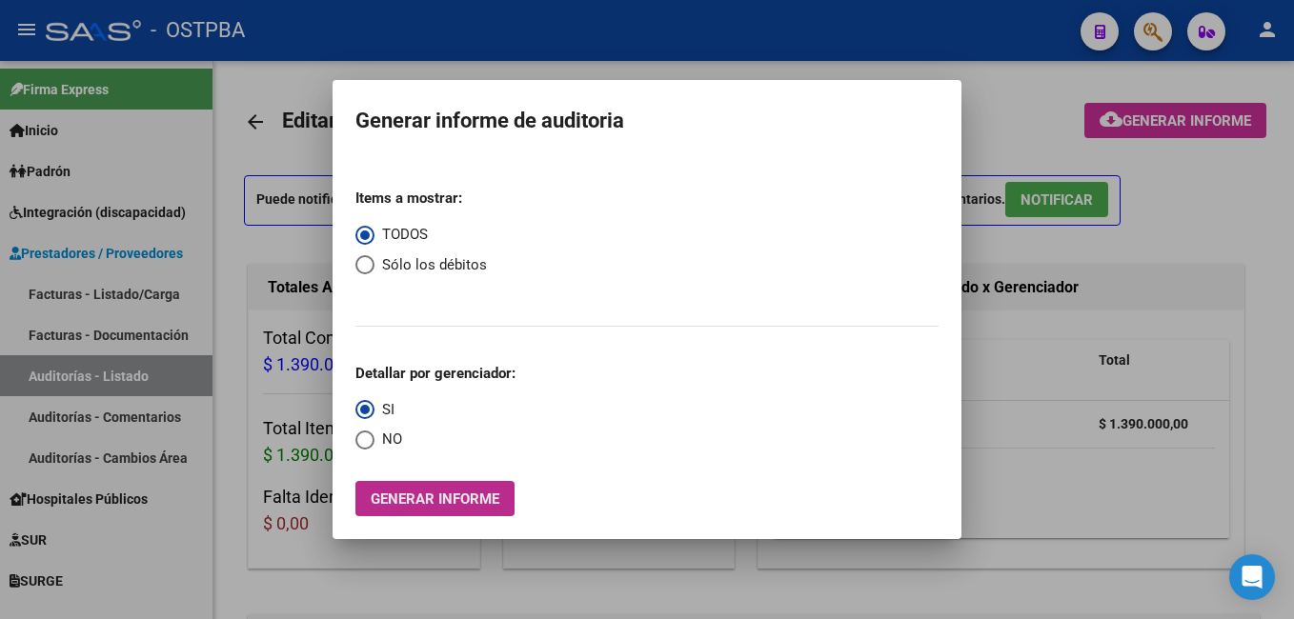
click at [435, 496] on span "Generar informe" at bounding box center [435, 499] width 129 height 17
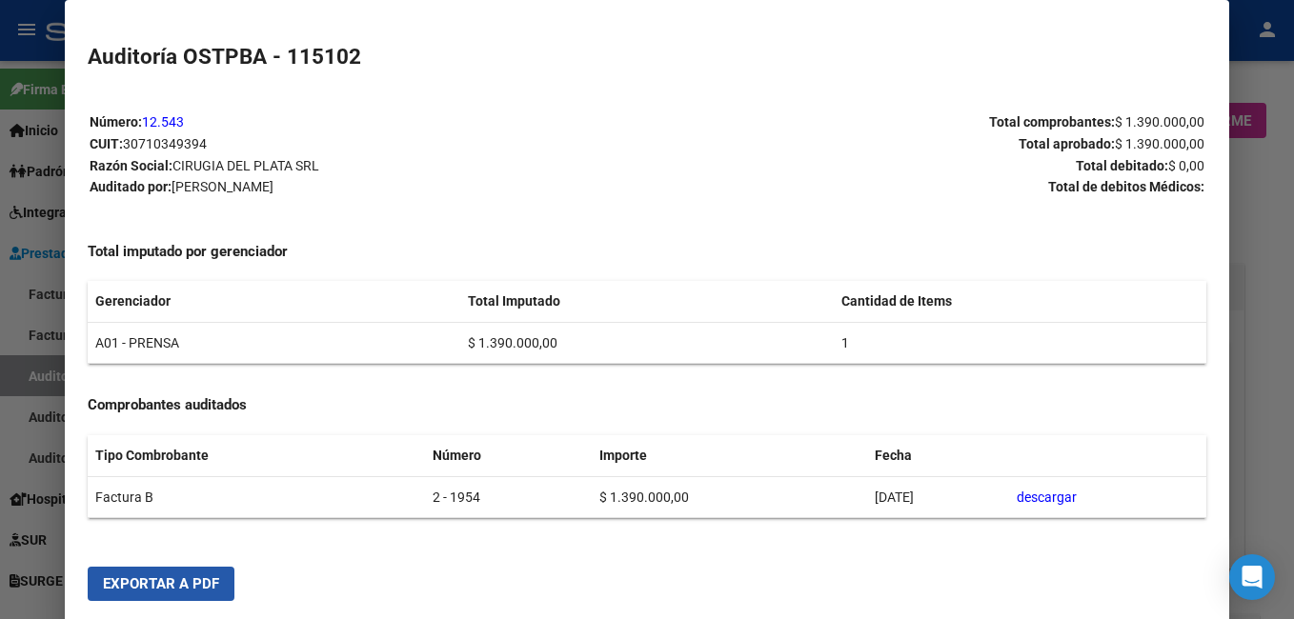
click at [191, 572] on button "Exportar a PDF" at bounding box center [161, 584] width 147 height 34
click at [1271, 431] on div at bounding box center [647, 309] width 1294 height 619
